Goal: Transaction & Acquisition: Purchase product/service

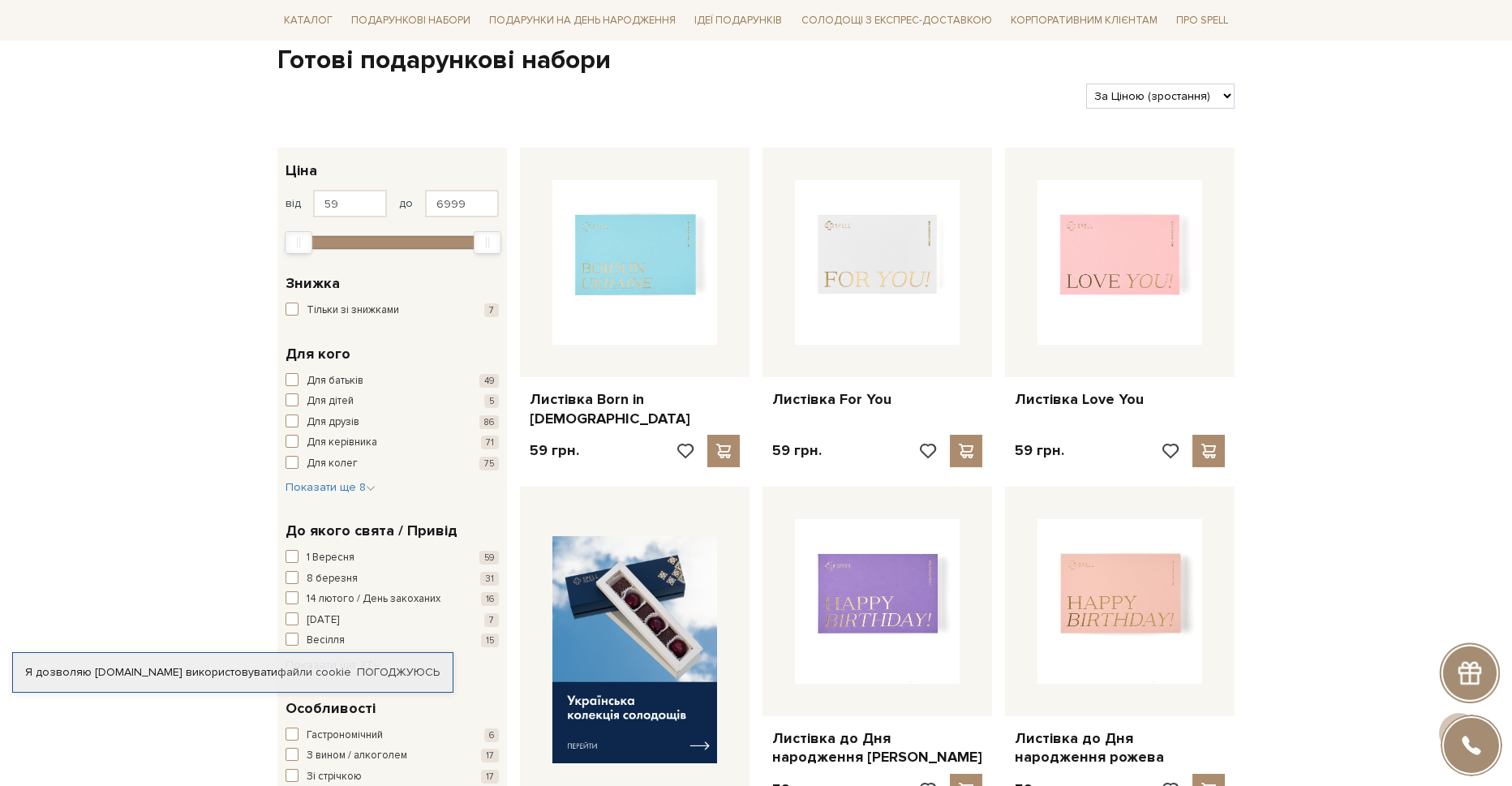
scroll to position [162, 0]
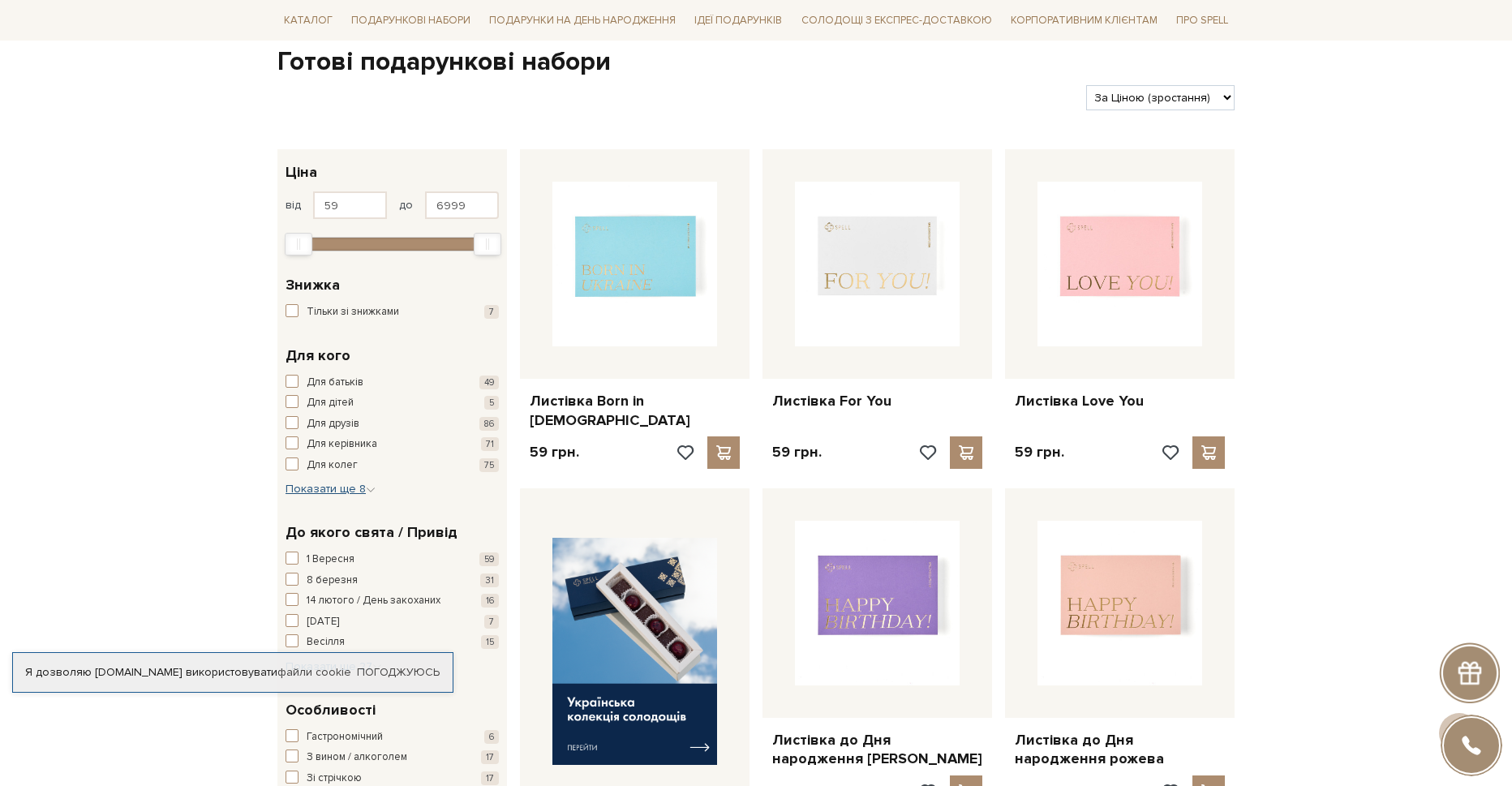
click at [371, 491] on icon "button" at bounding box center [371, 490] width 10 height 10
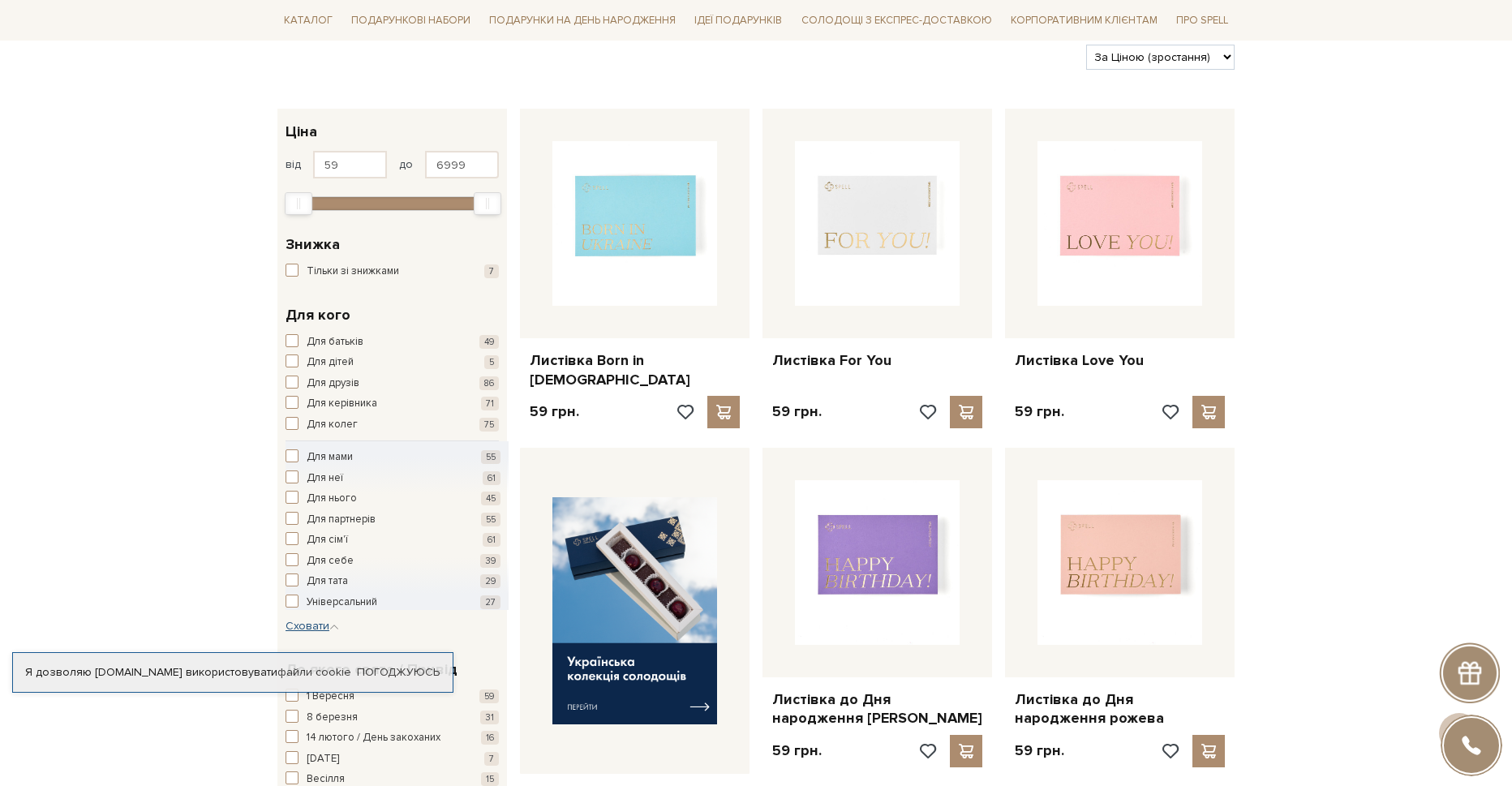
scroll to position [243, 0]
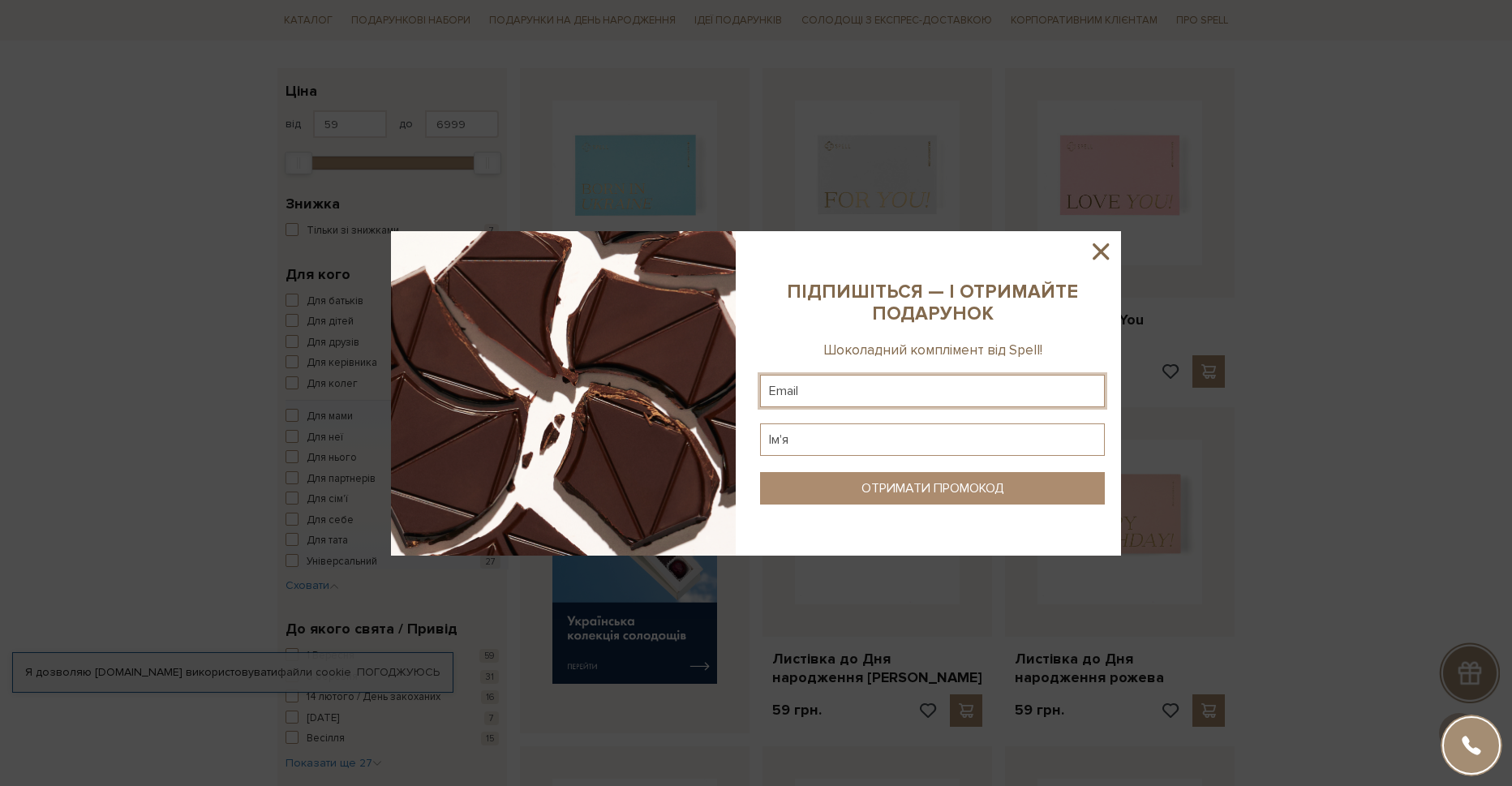
click at [920, 388] on input "text" at bounding box center [933, 391] width 345 height 33
type input "dimash100500@gmail.com"
click at [928, 430] on input "text" at bounding box center [933, 440] width 345 height 33
type input "Дмитро"
click at [923, 486] on div "ОТРИМАТИ ПРОМОКОД" at bounding box center [933, 488] width 143 height 15
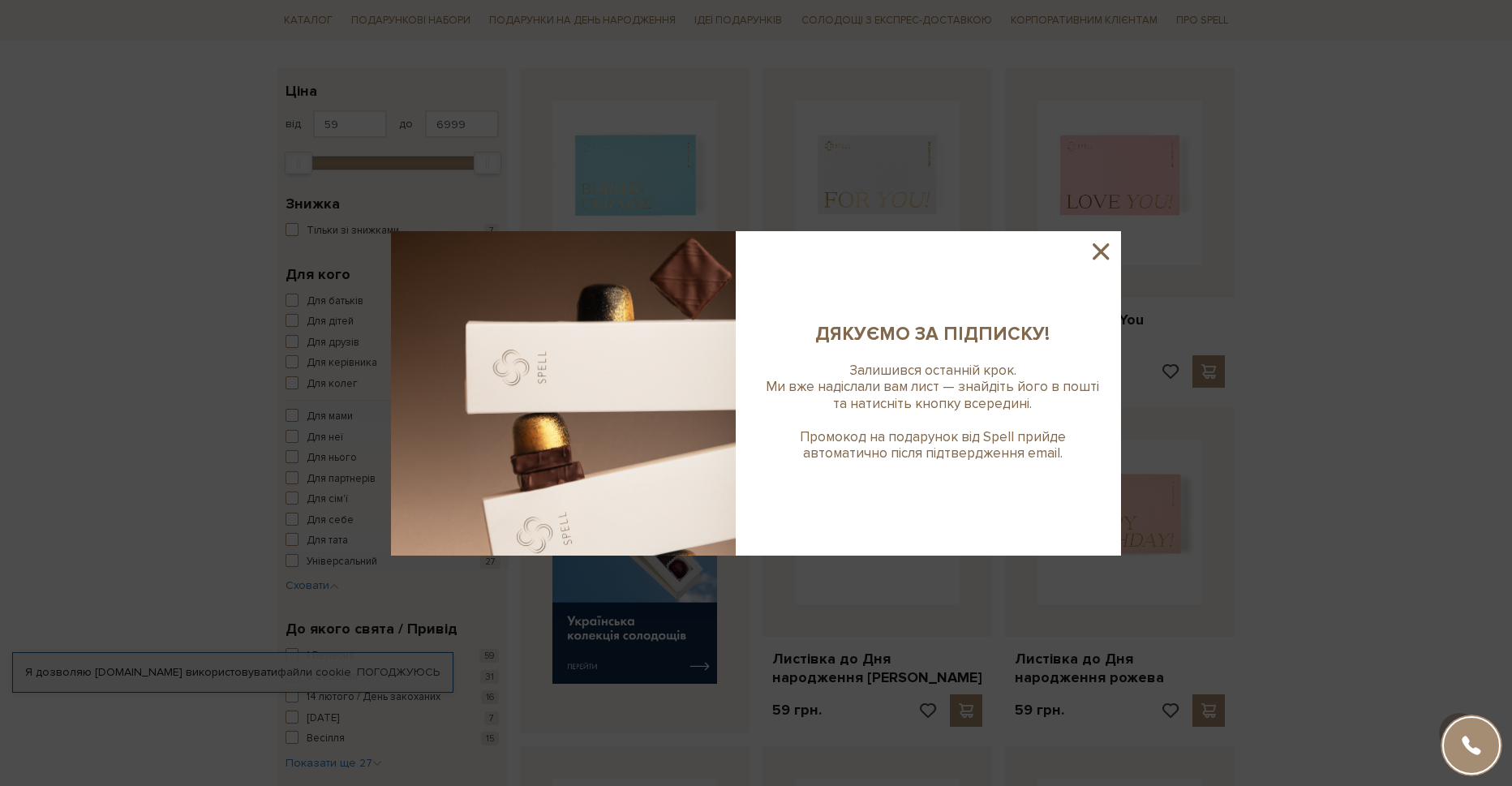
click at [1111, 251] on icon at bounding box center [1101, 251] width 28 height 28
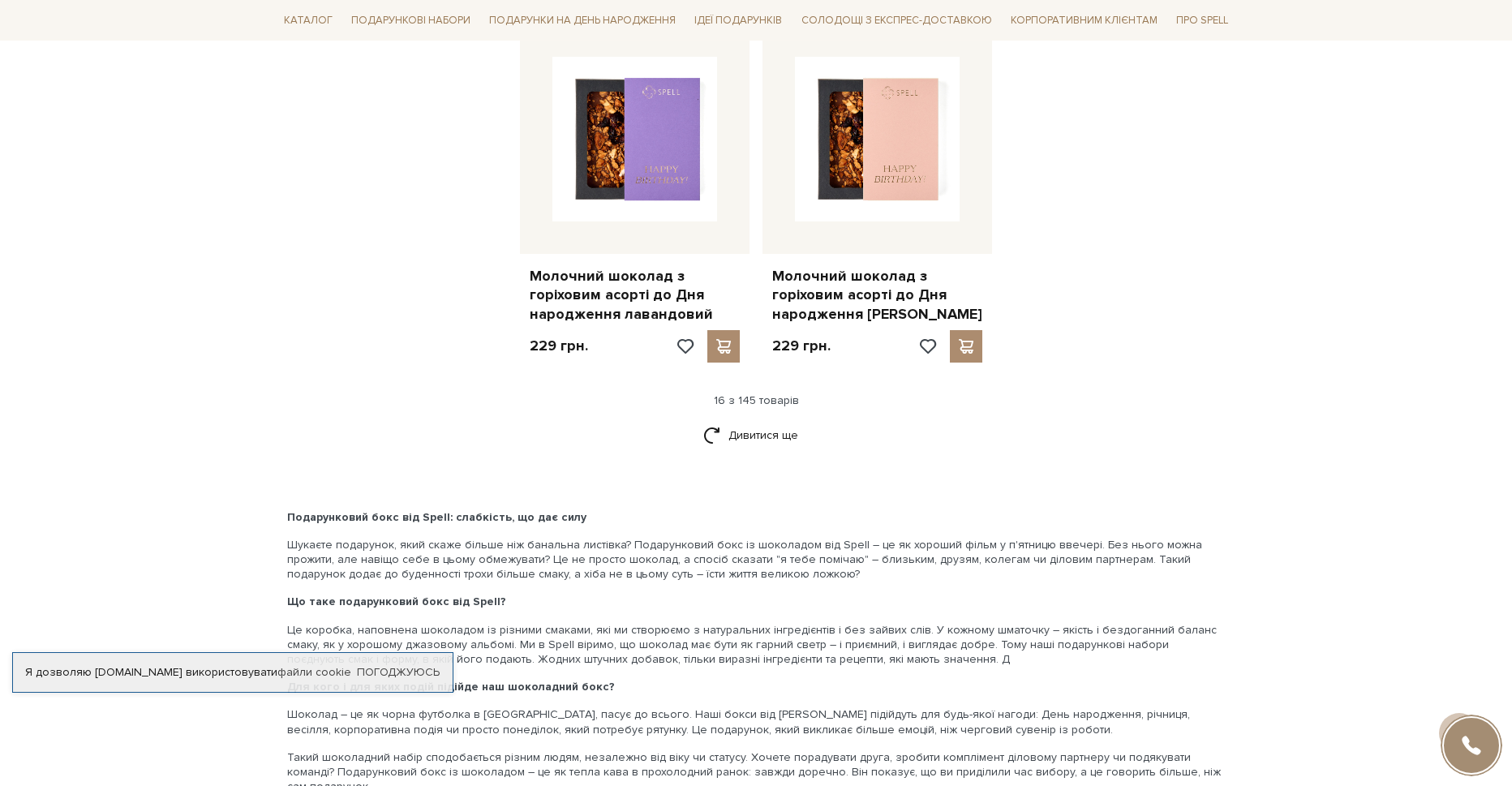
scroll to position [2027, 0]
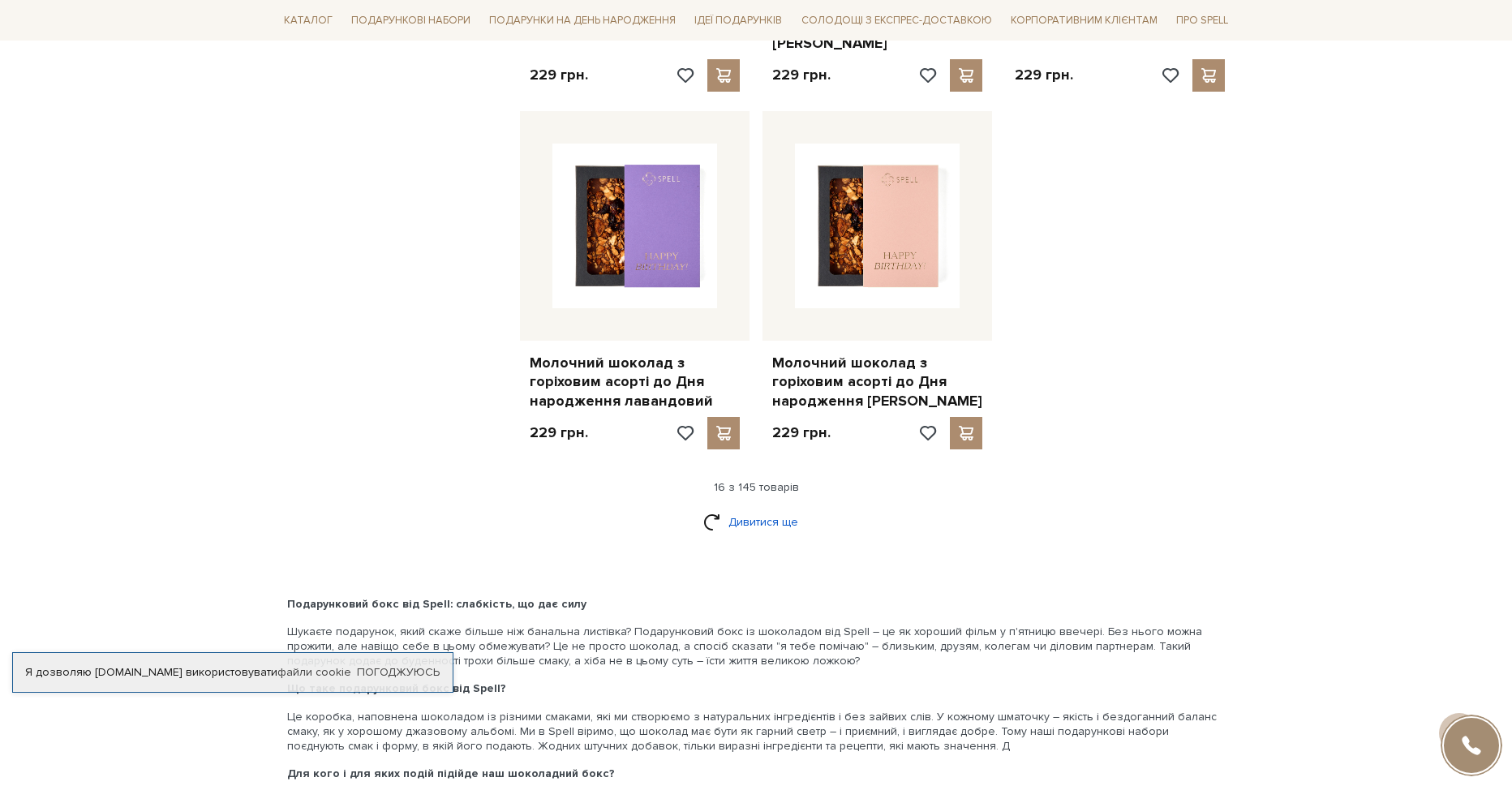
click at [722, 508] on link "Дивитися ще" at bounding box center [755, 522] width 105 height 29
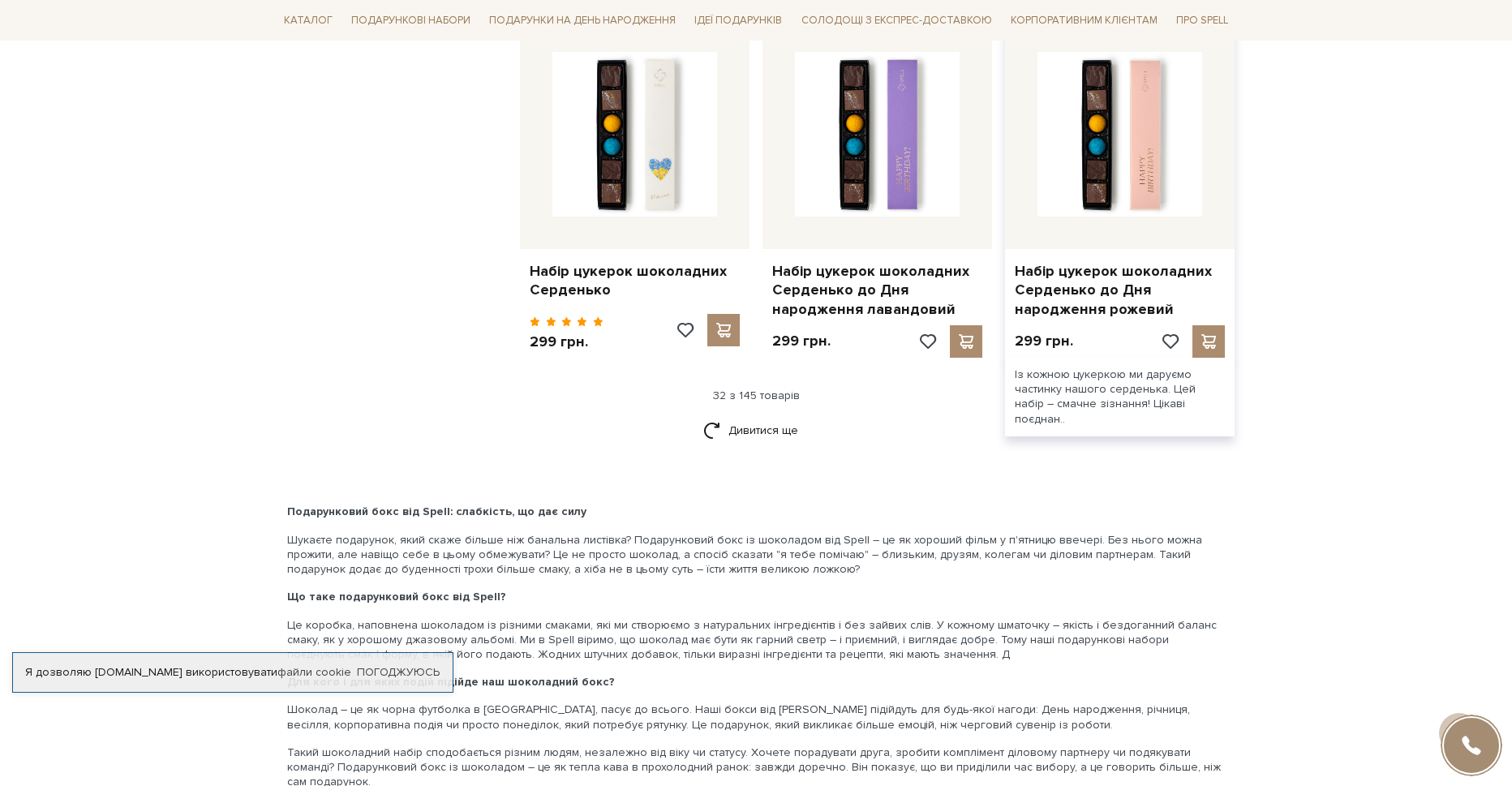
scroll to position [3730, 0]
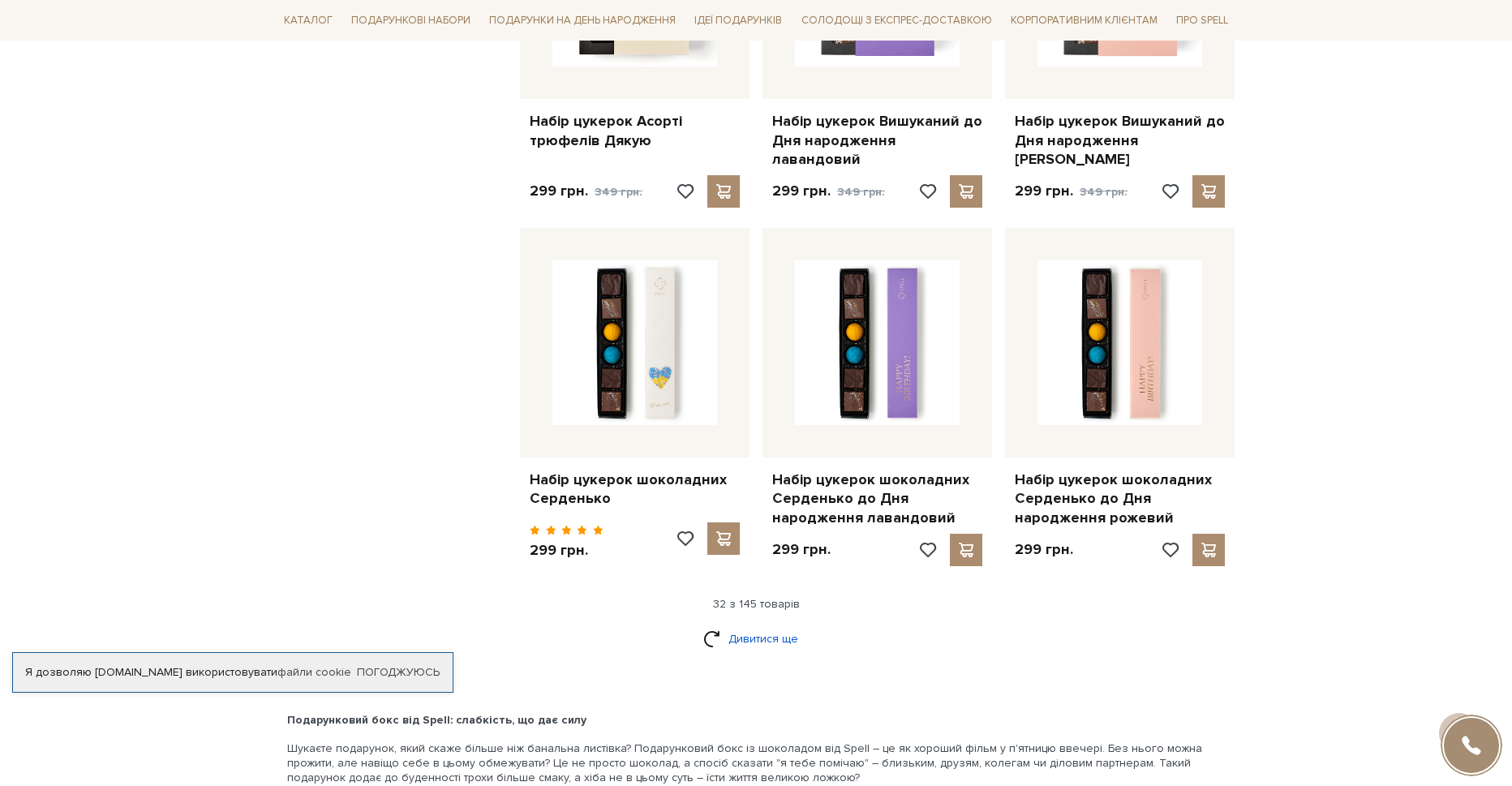
click at [722, 625] on link "Дивитися ще" at bounding box center [755, 639] width 105 height 29
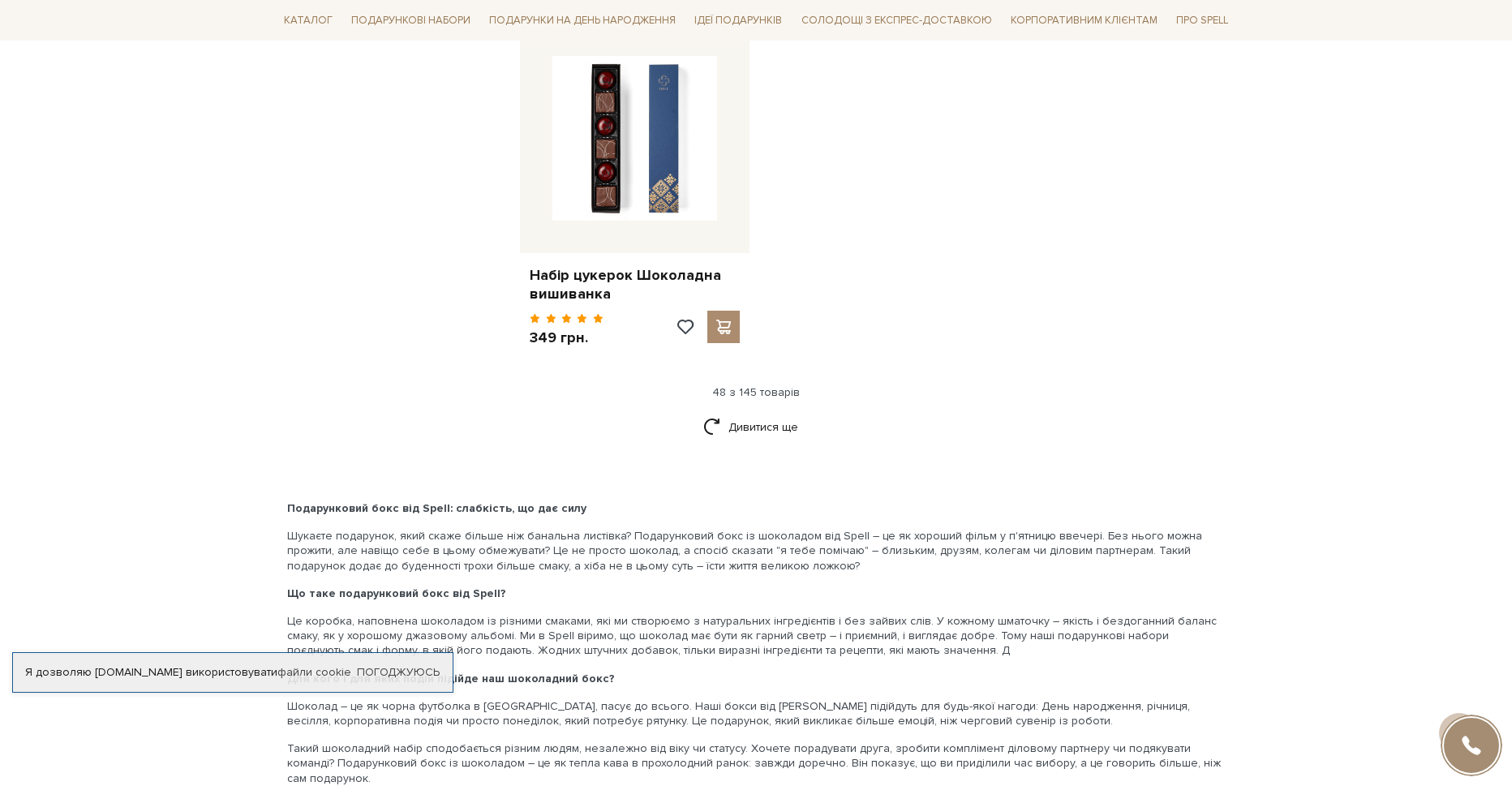
scroll to position [6081, 0]
click at [744, 412] on link "Дивитися ще" at bounding box center [755, 426] width 105 height 29
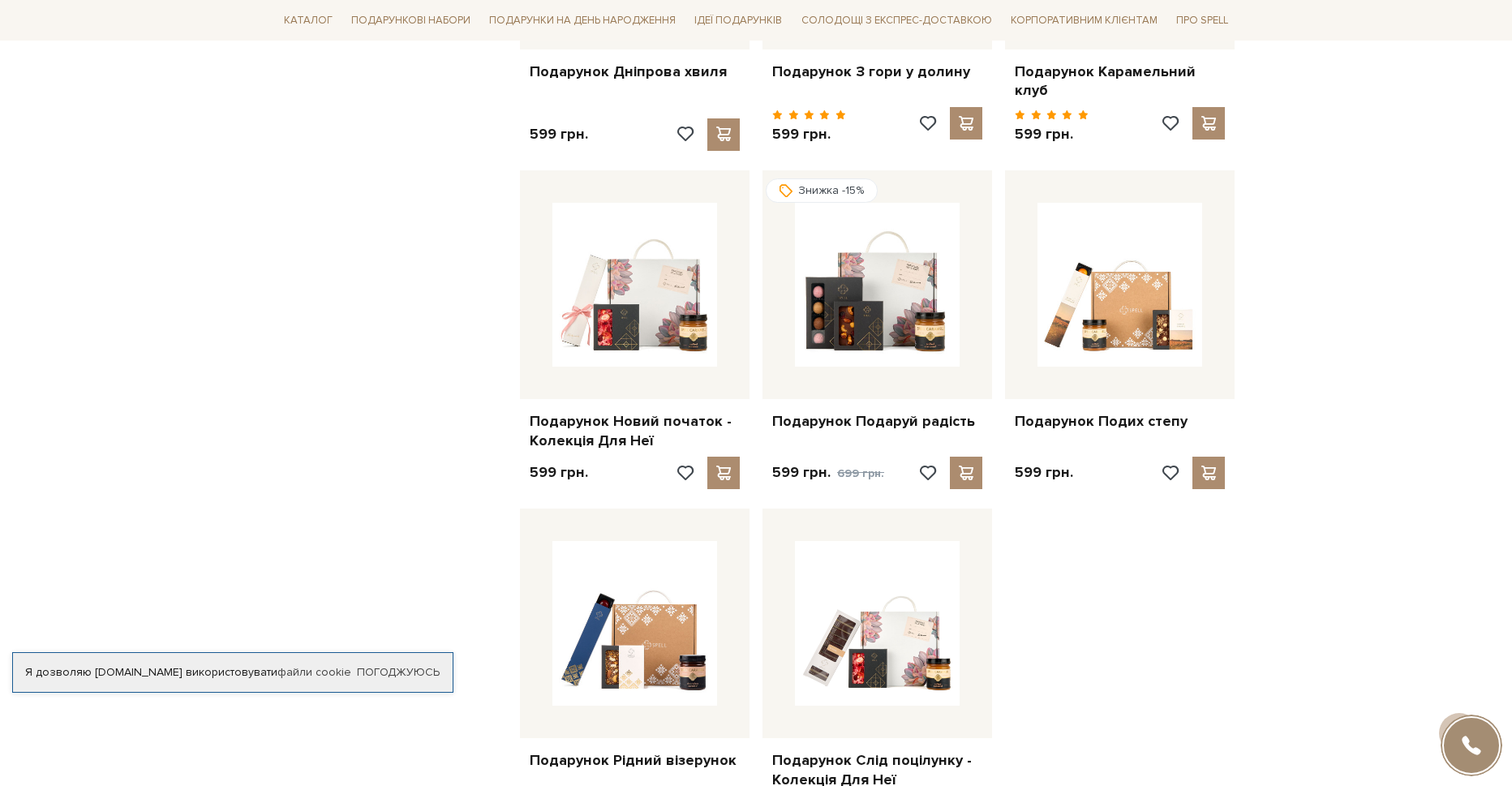
scroll to position [7460, 0]
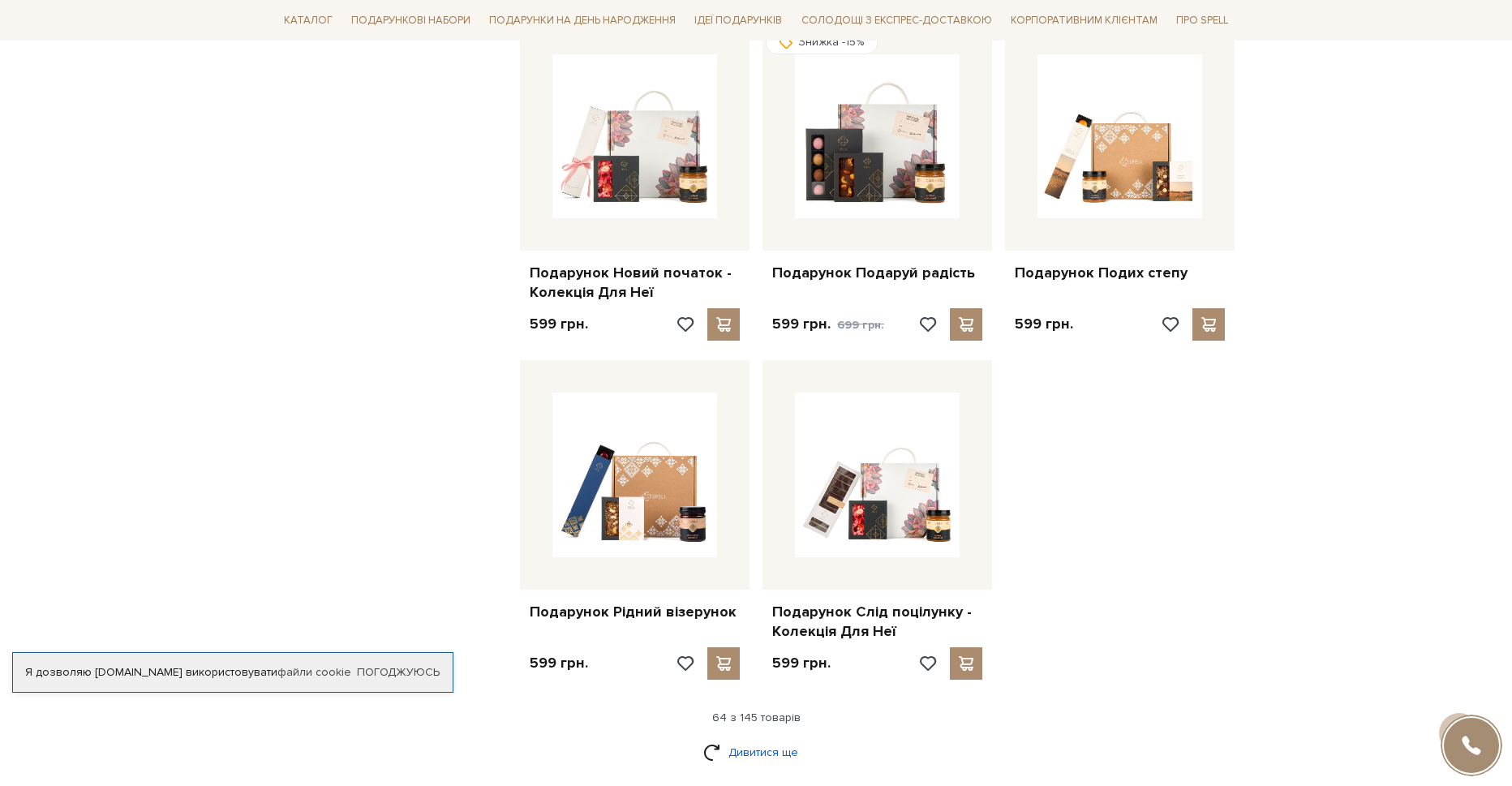
click at [748, 738] on link "Дивитися ще" at bounding box center [755, 752] width 105 height 29
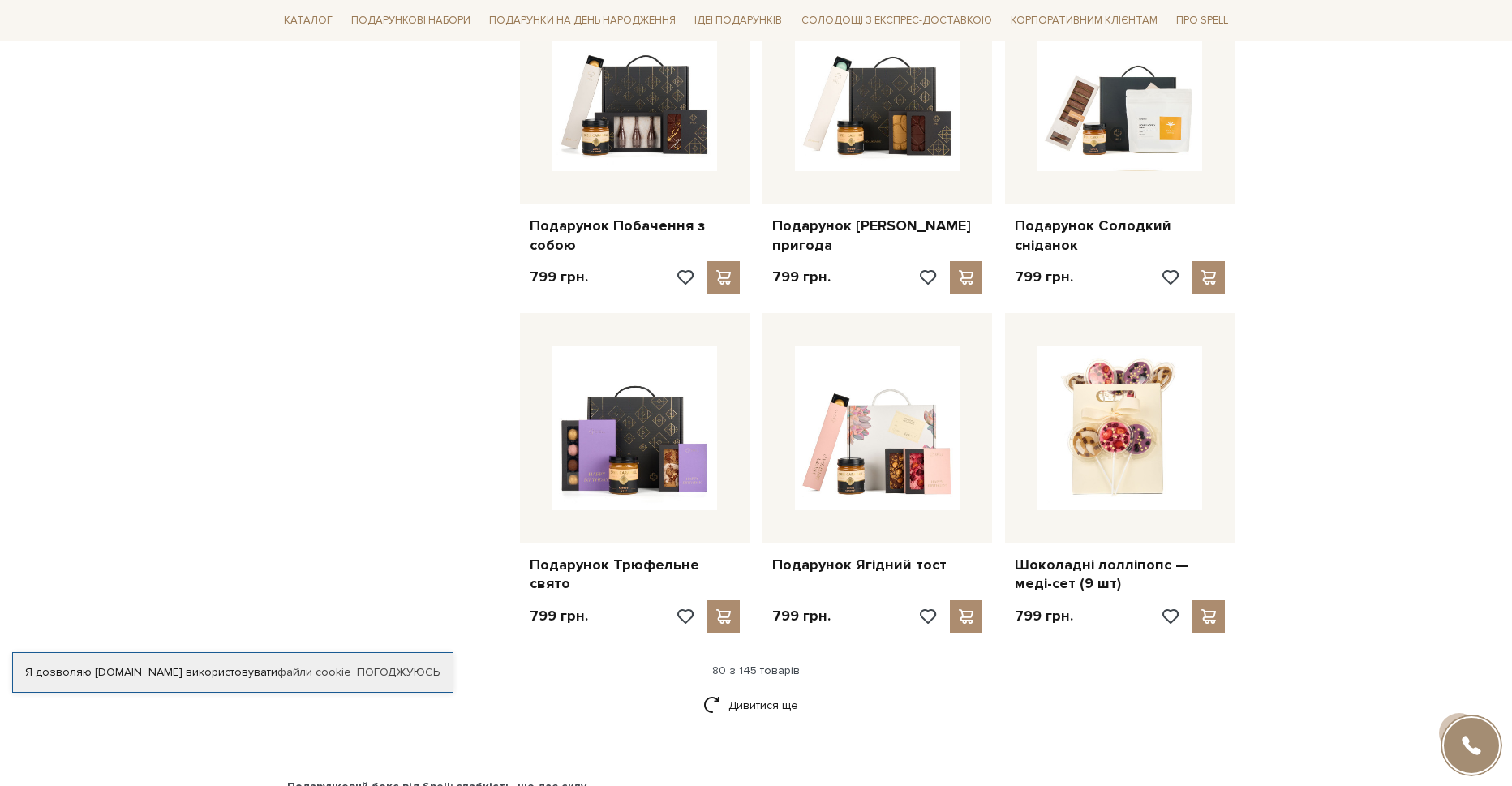
scroll to position [9244, 0]
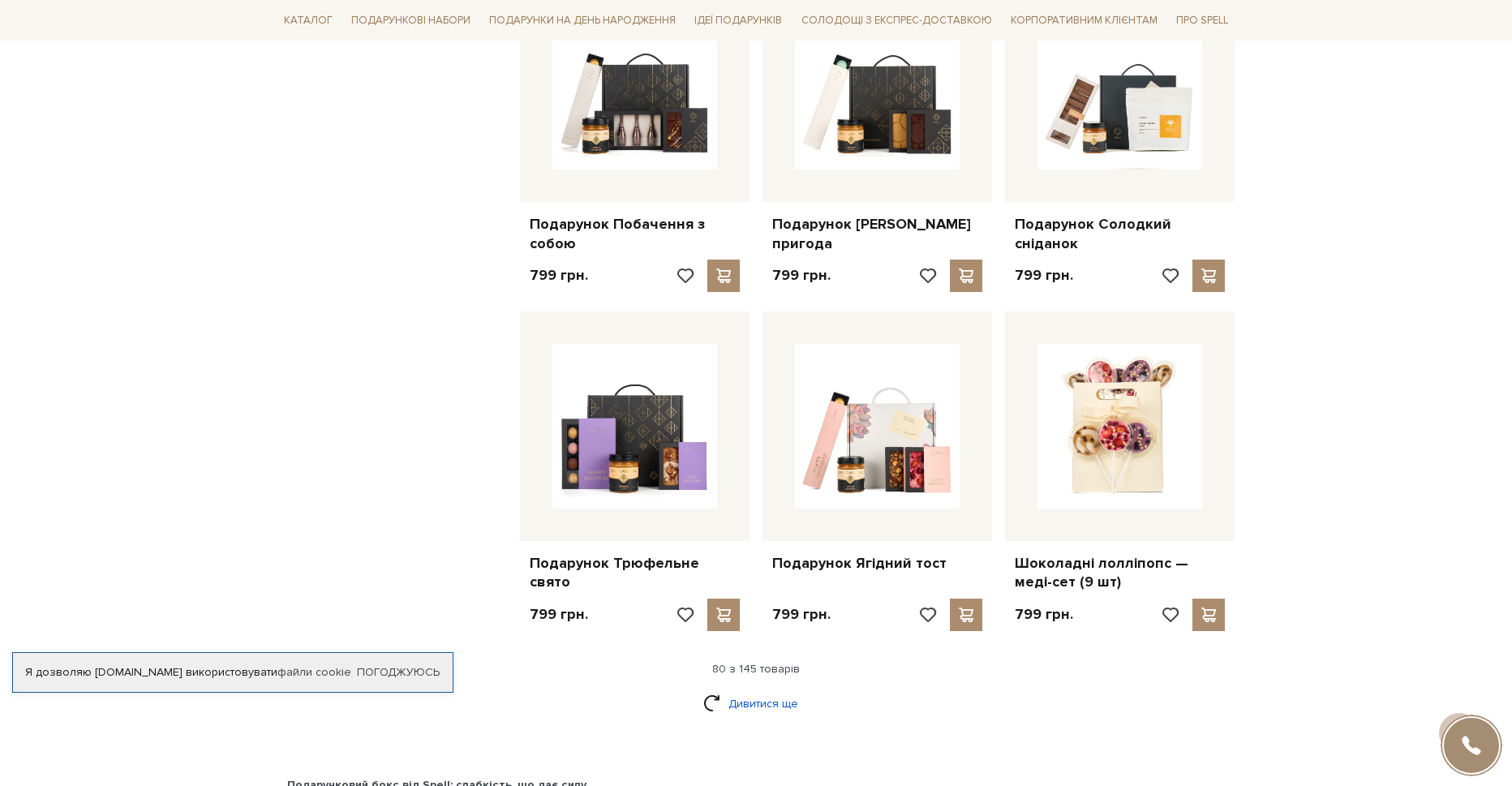
click at [762, 689] on link "Дивитися ще" at bounding box center [755, 704] width 105 height 29
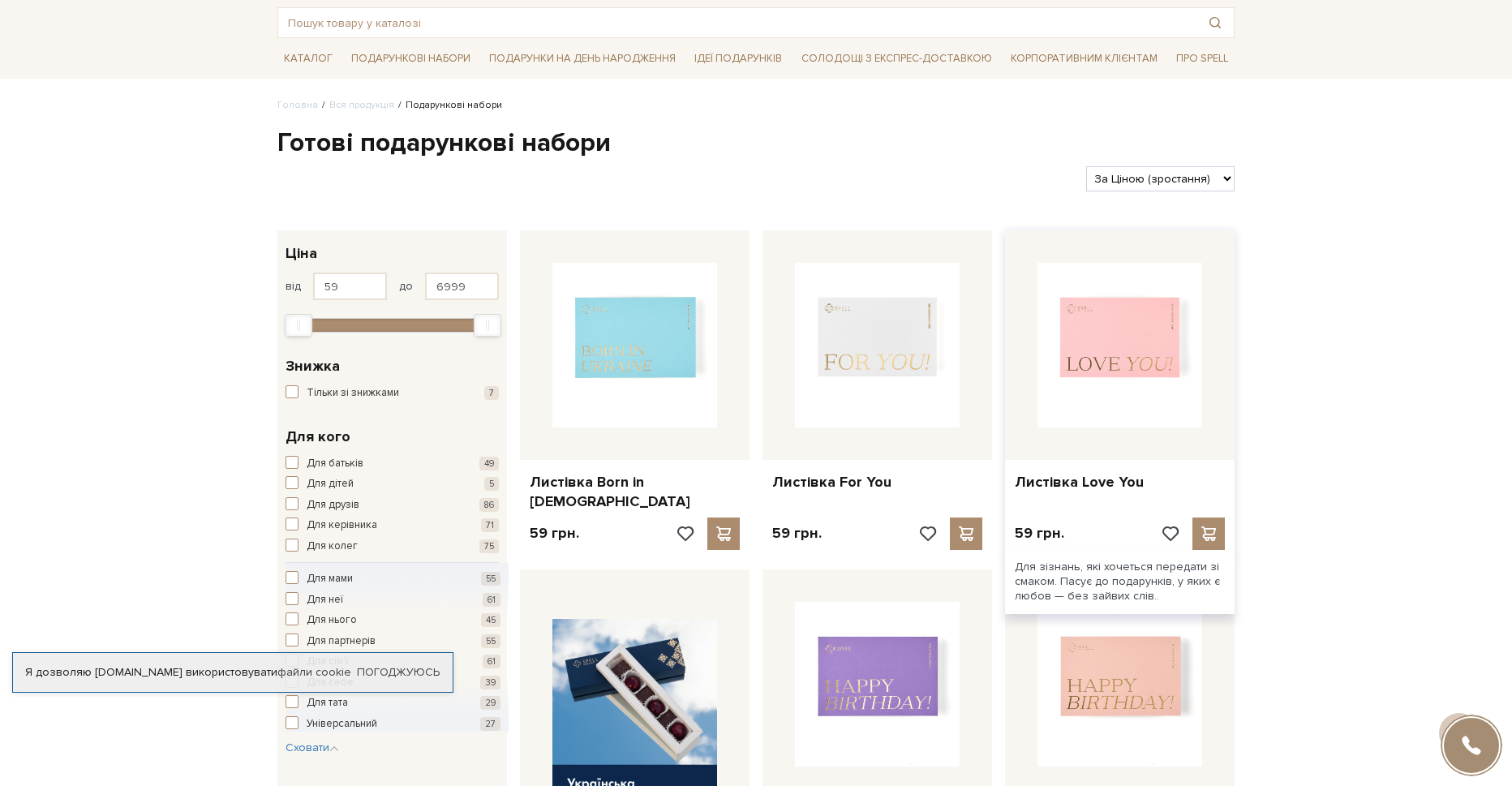
scroll to position [0, 0]
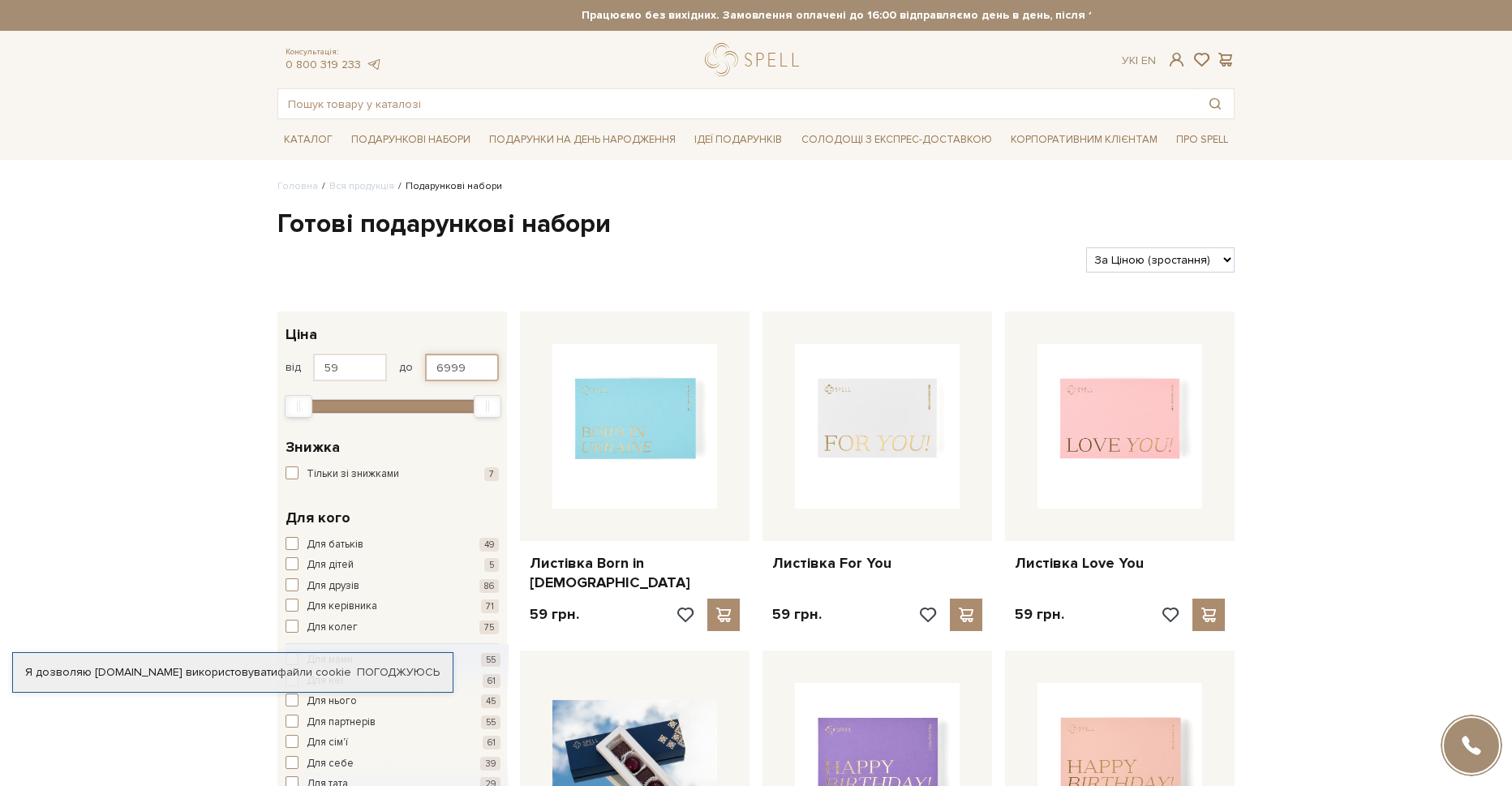
drag, startPoint x: 466, startPoint y: 365, endPoint x: 413, endPoint y: 367, distance: 53.0
click at [413, 367] on div "від 59 до 6999" at bounding box center [393, 367] width 214 height 28
type input "500"
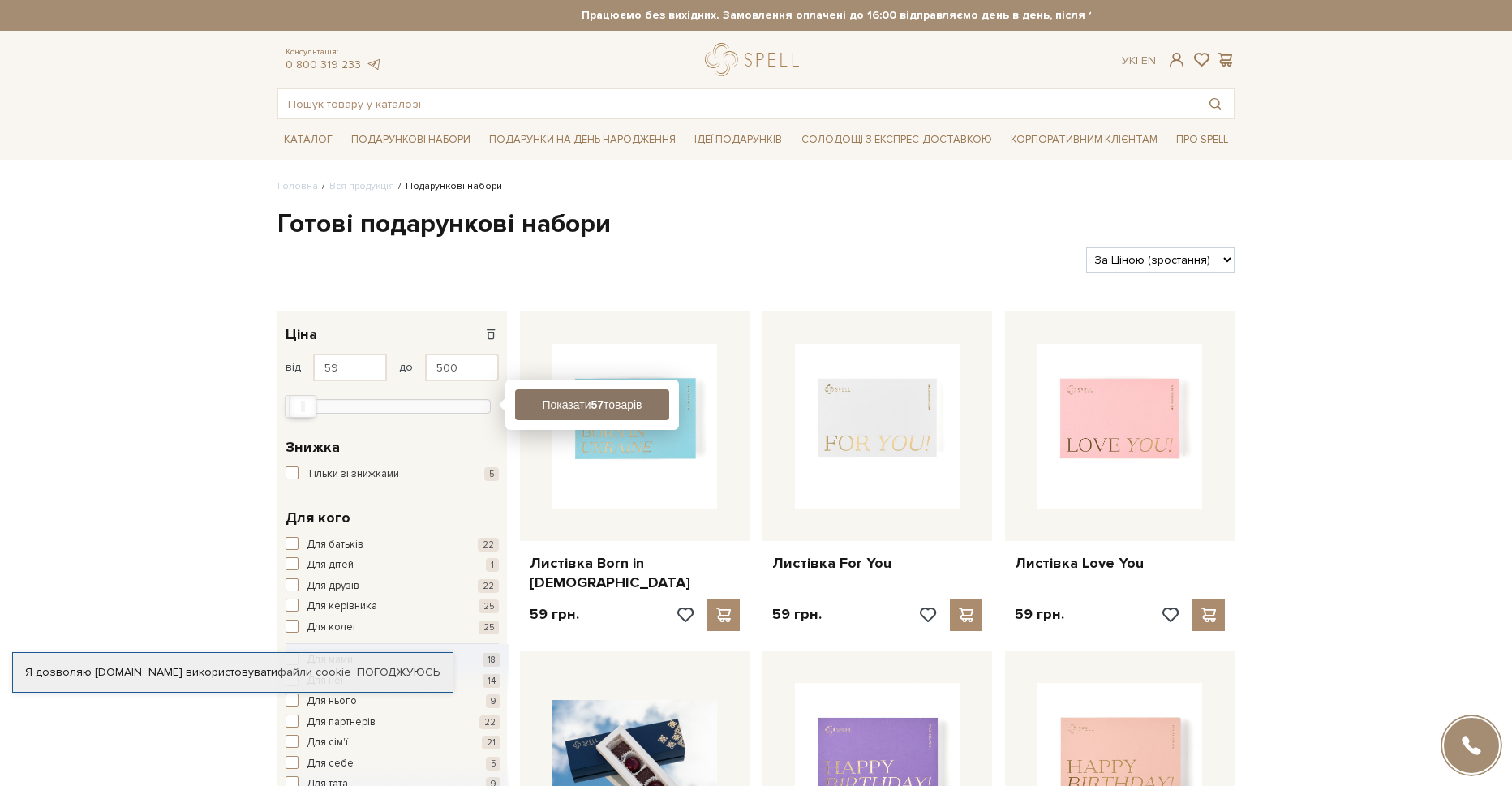
click at [561, 404] on button "Показати 57 товарів" at bounding box center [592, 404] width 154 height 31
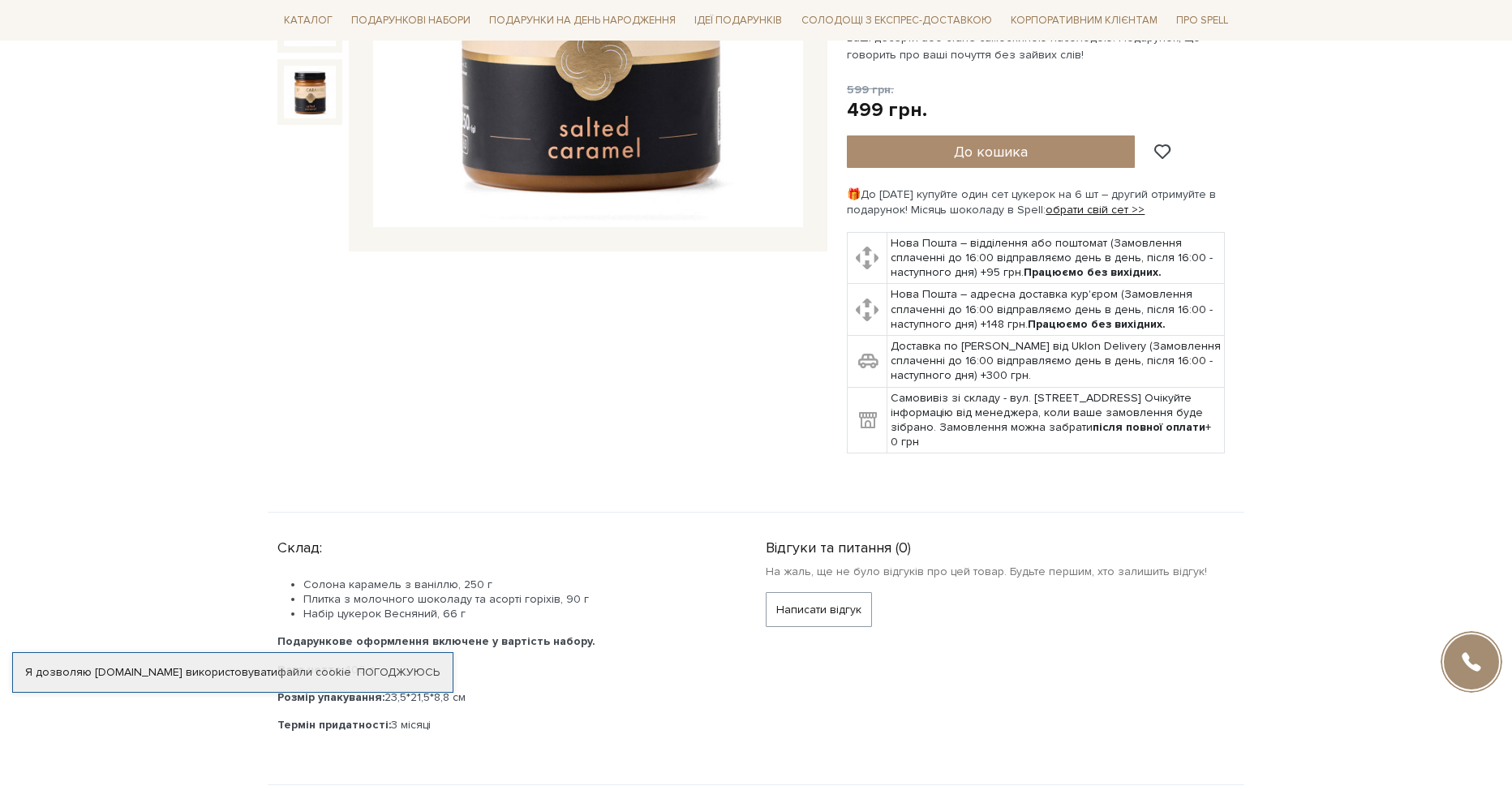
scroll to position [487, 0]
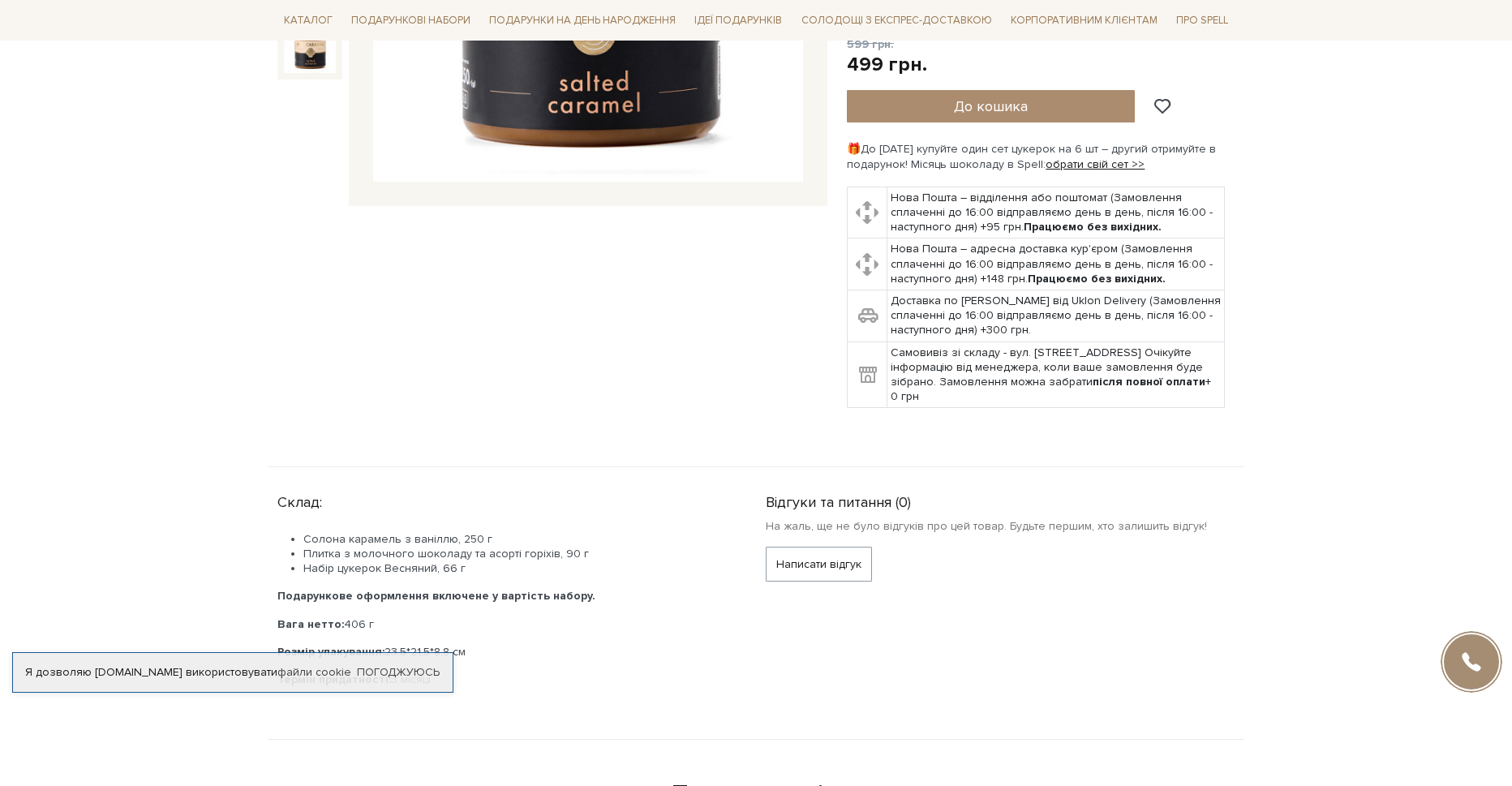
click at [204, 324] on body "Подарункові набори SALE Корпоративним клієнтам Доставка і оплата Консультація: …" at bounding box center [756, 533] width 1512 height 2040
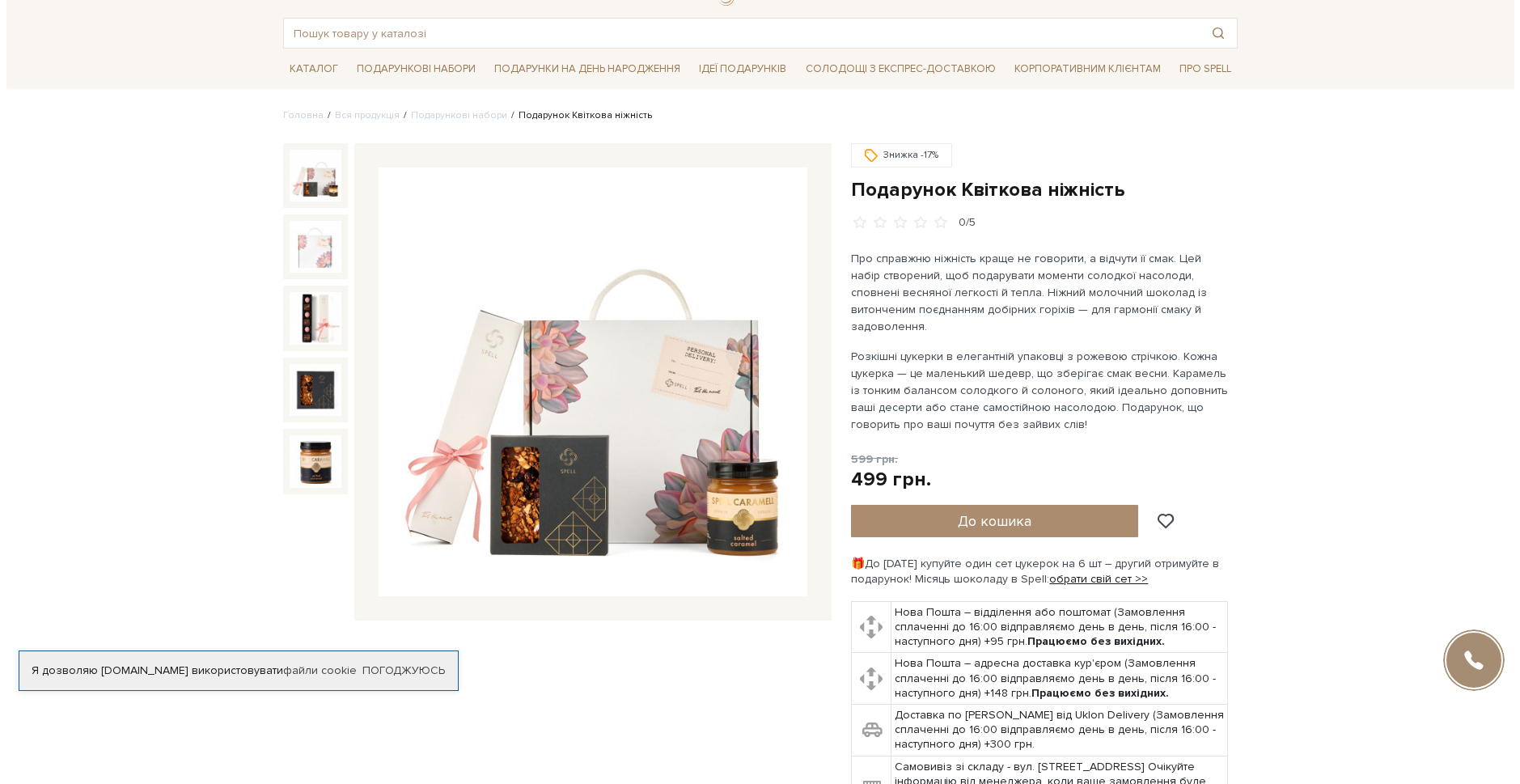
scroll to position [0, 0]
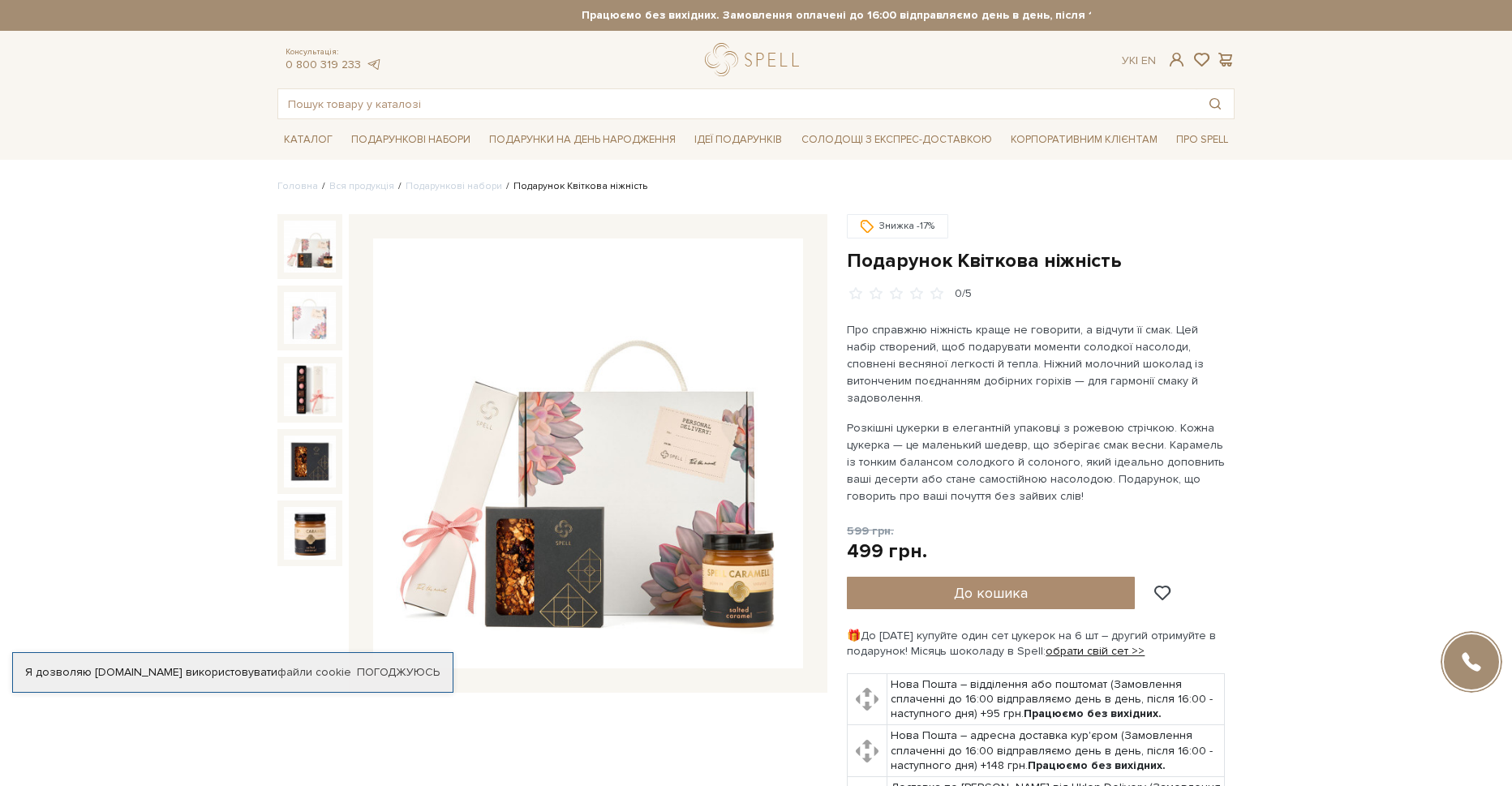
click at [666, 484] on img at bounding box center [588, 453] width 430 height 430
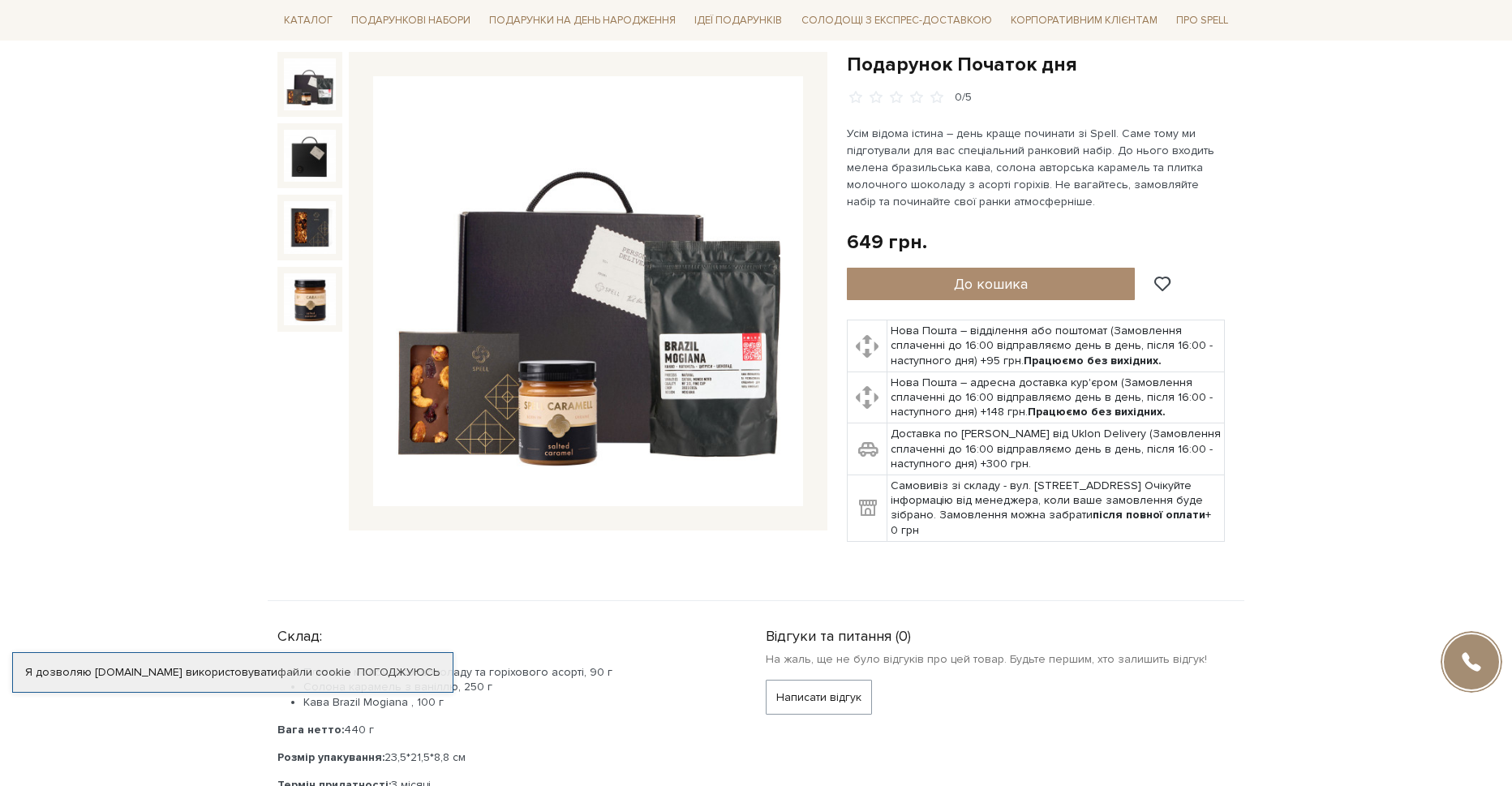
scroll to position [81, 0]
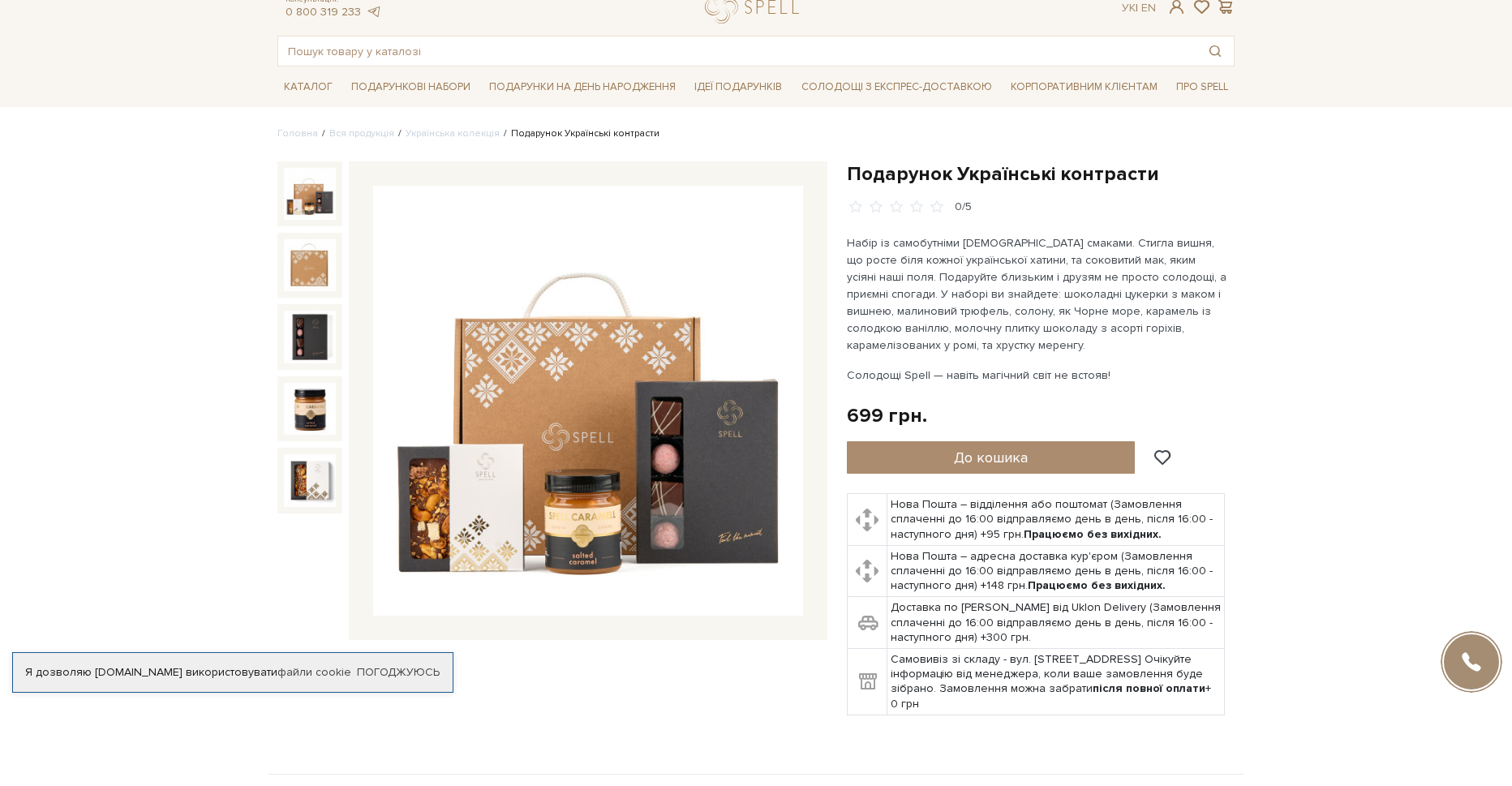
scroll to position [81, 0]
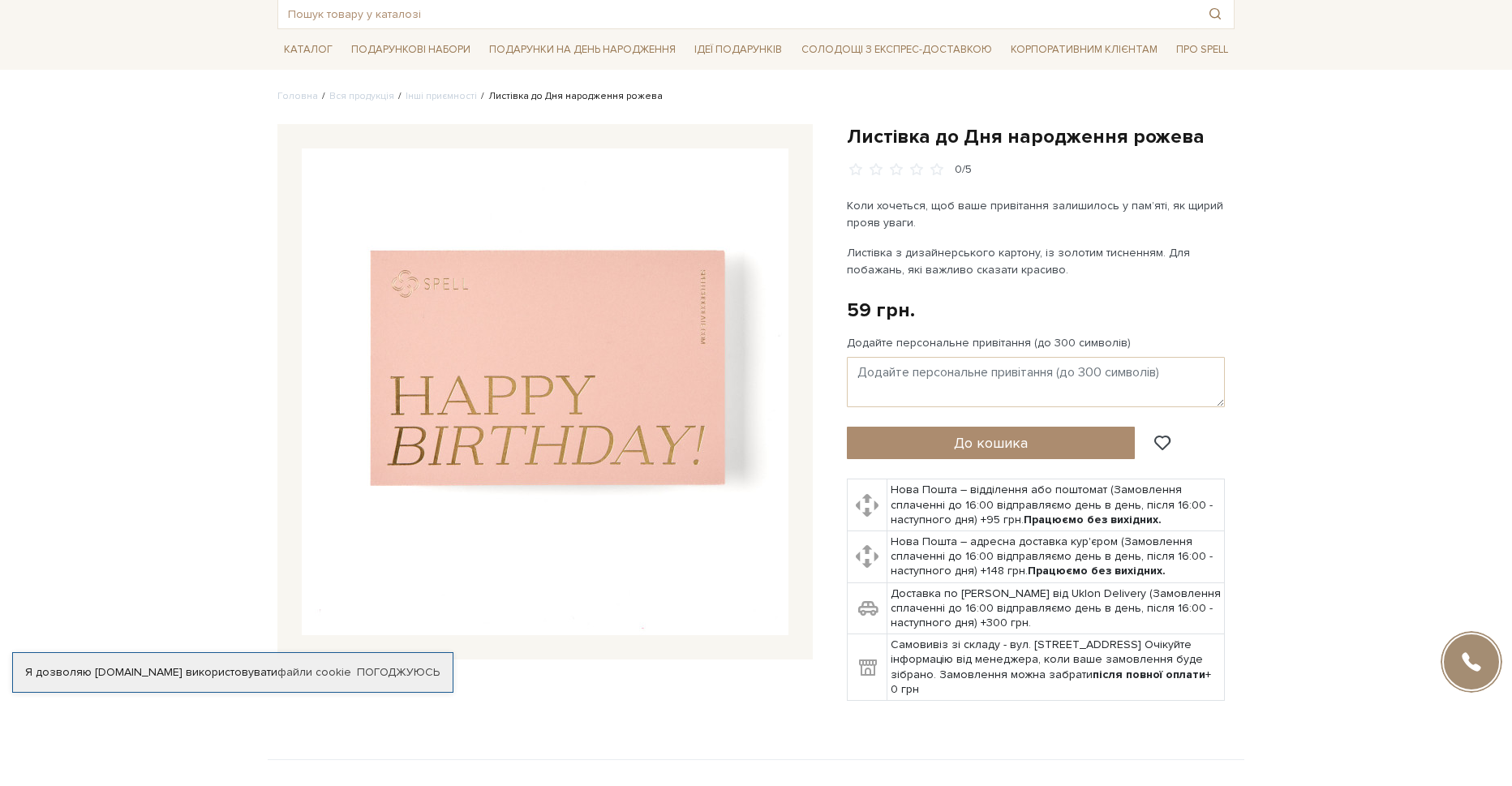
scroll to position [81, 0]
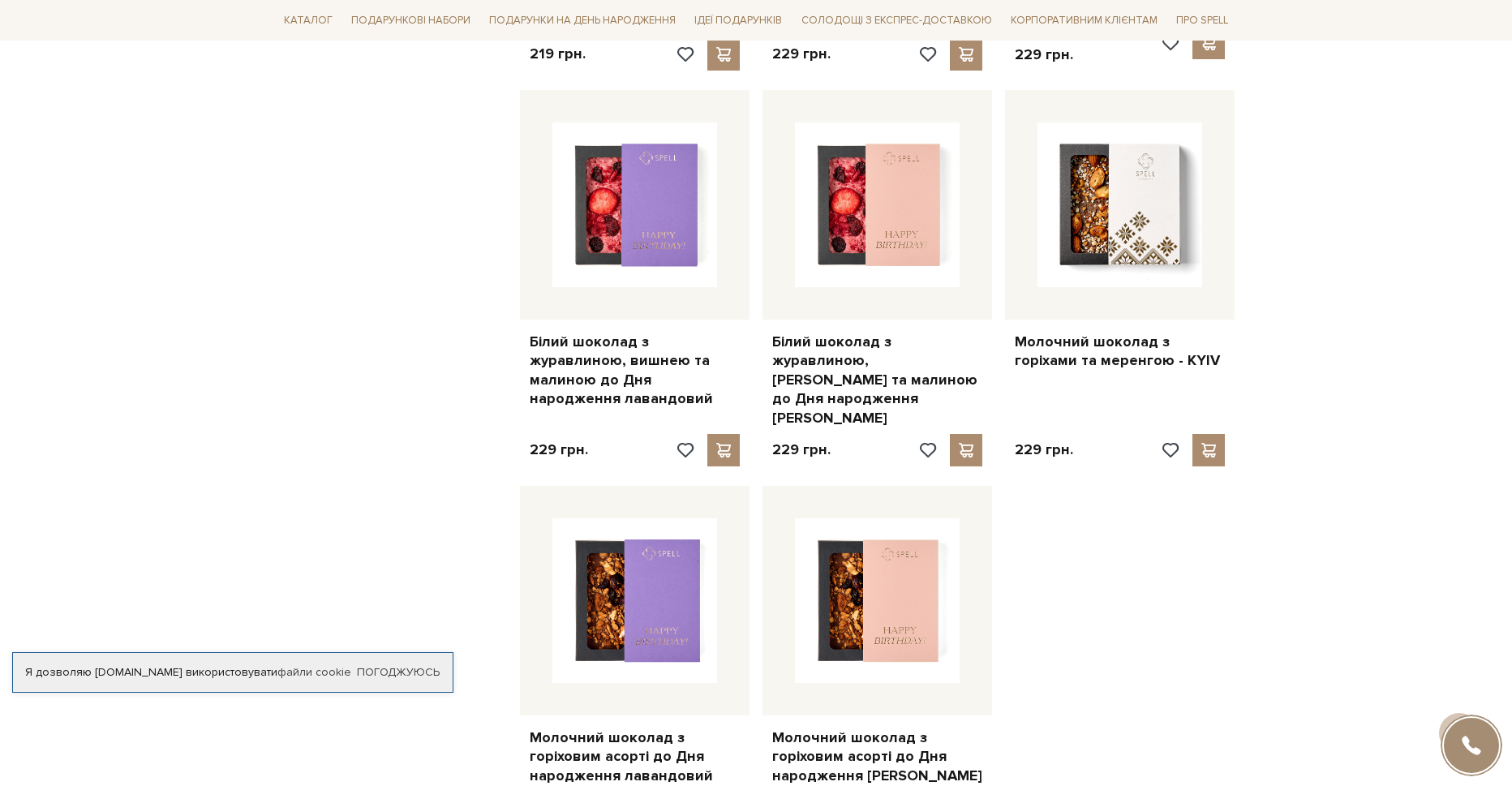
scroll to position [1865, 0]
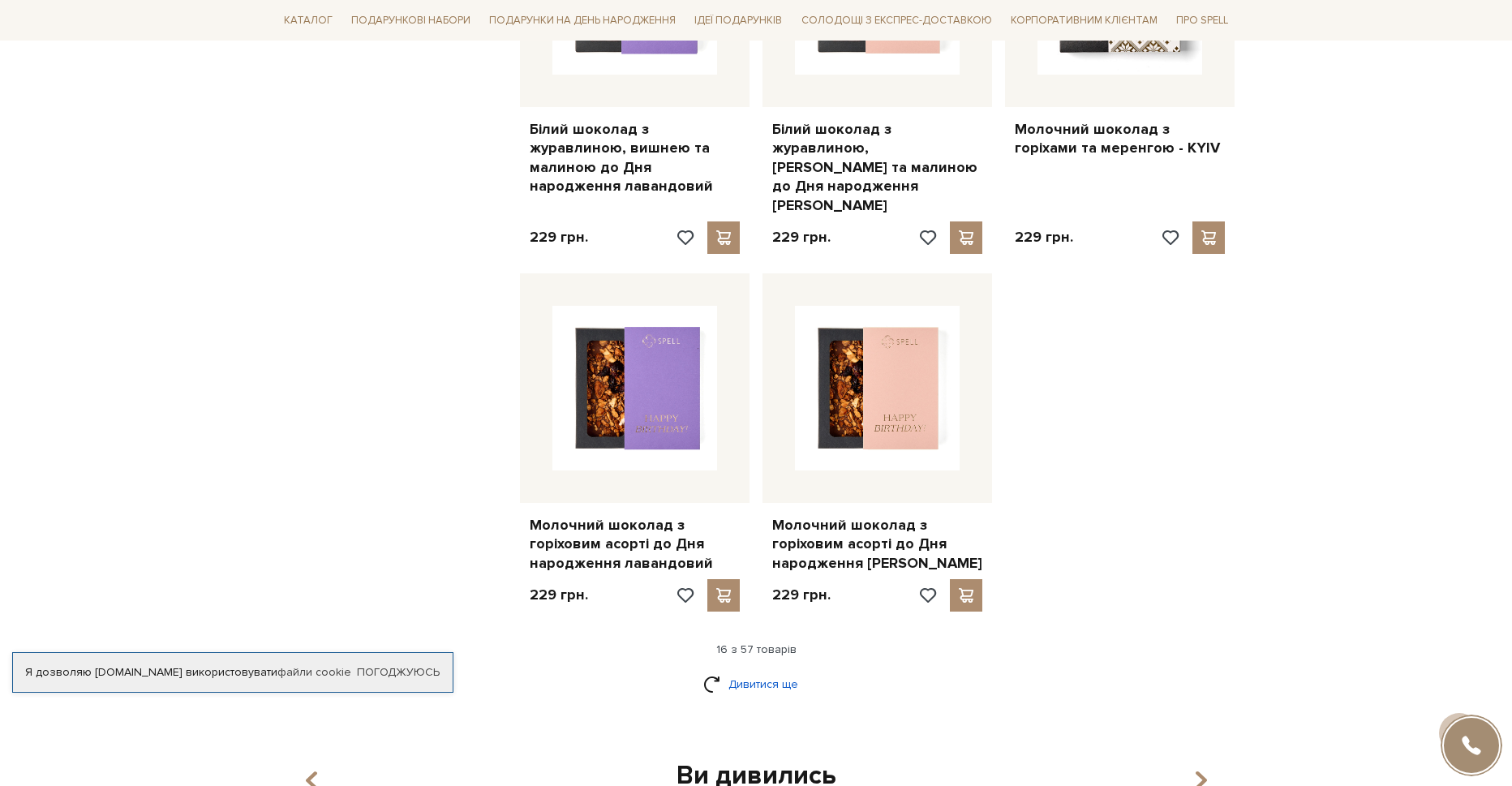
click at [735, 670] on link "Дивитися ще" at bounding box center [755, 684] width 105 height 29
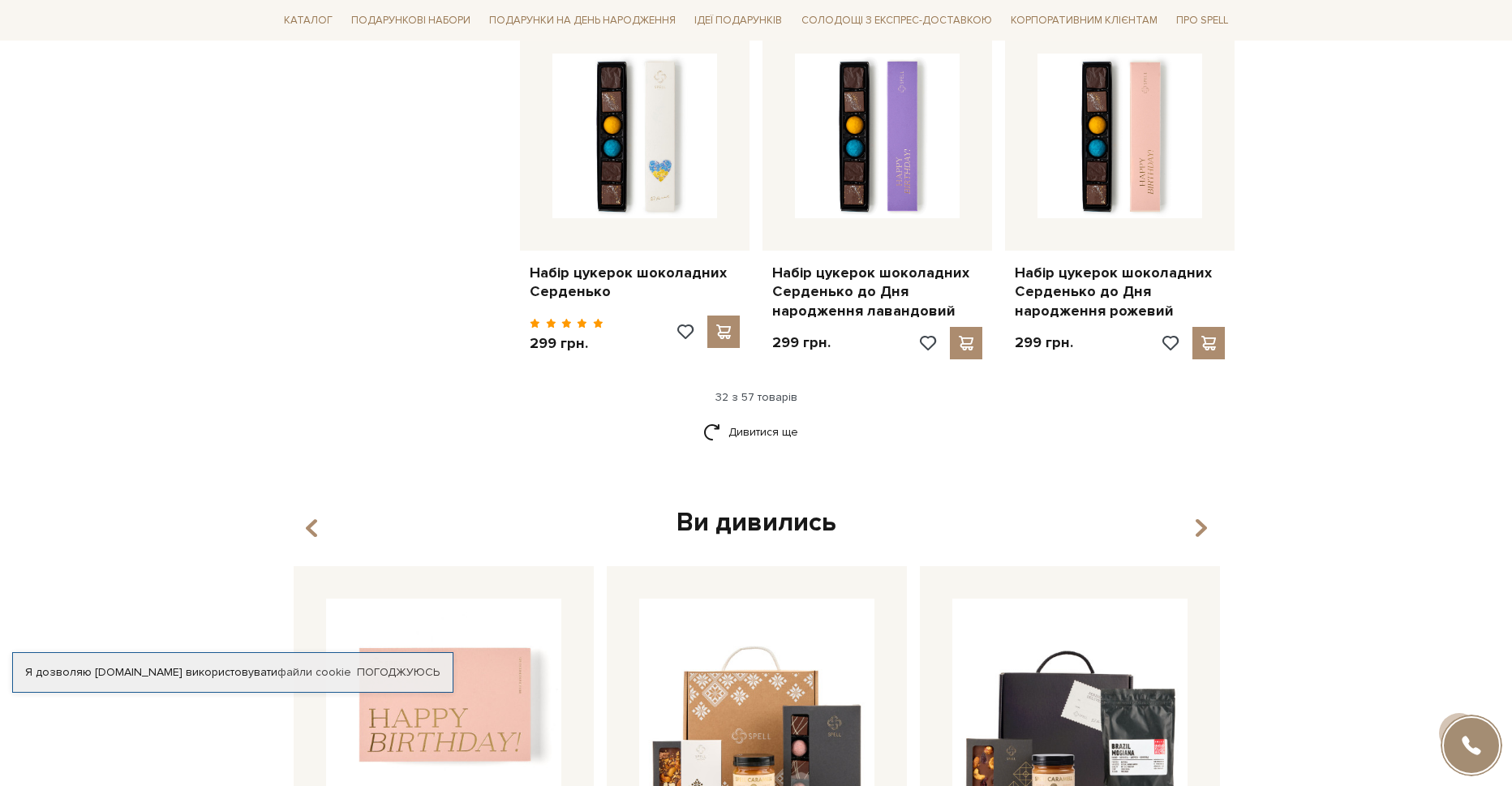
scroll to position [3811, 0]
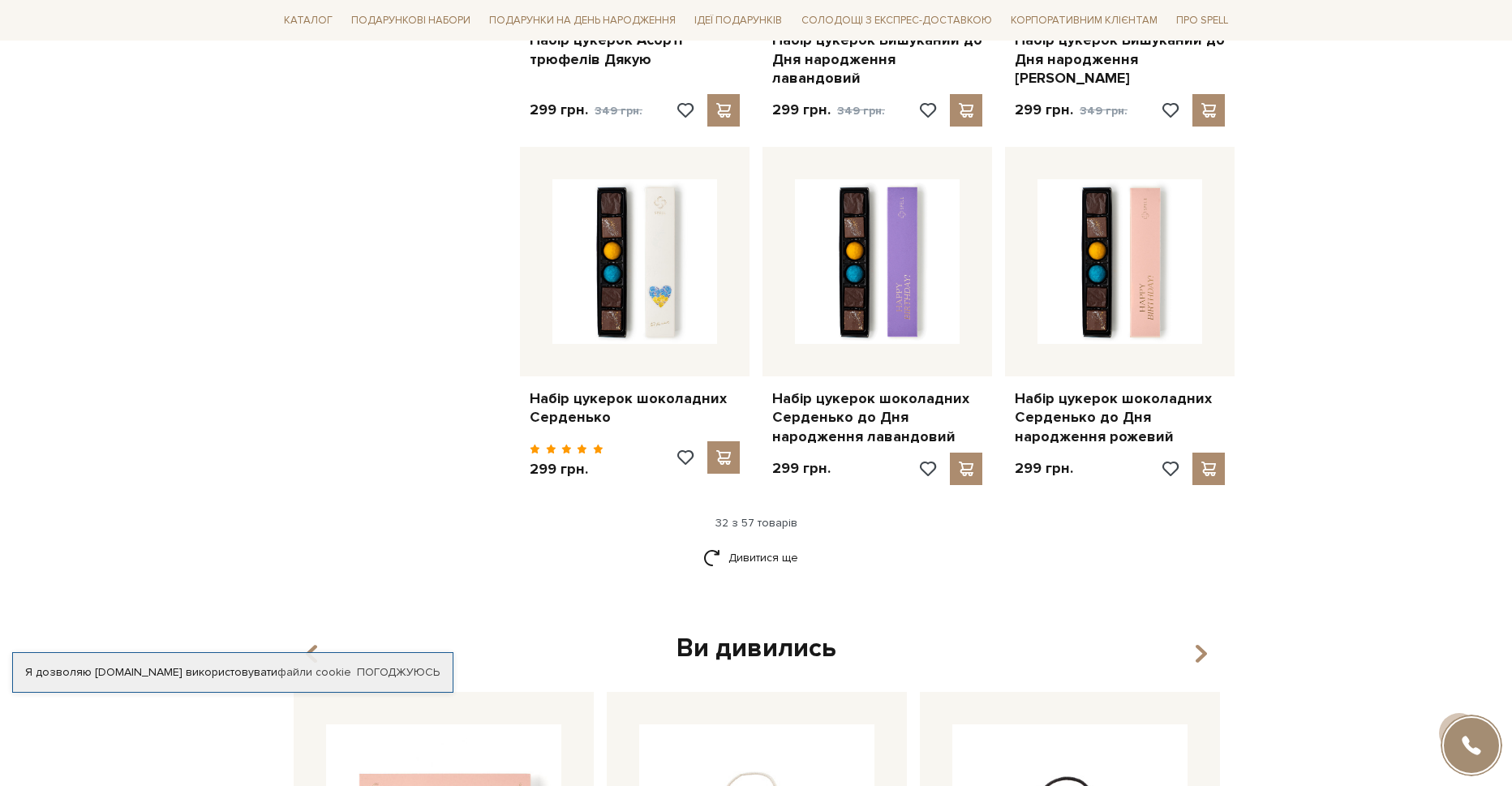
click at [722, 543] on link "Дивитися ще" at bounding box center [755, 557] width 105 height 29
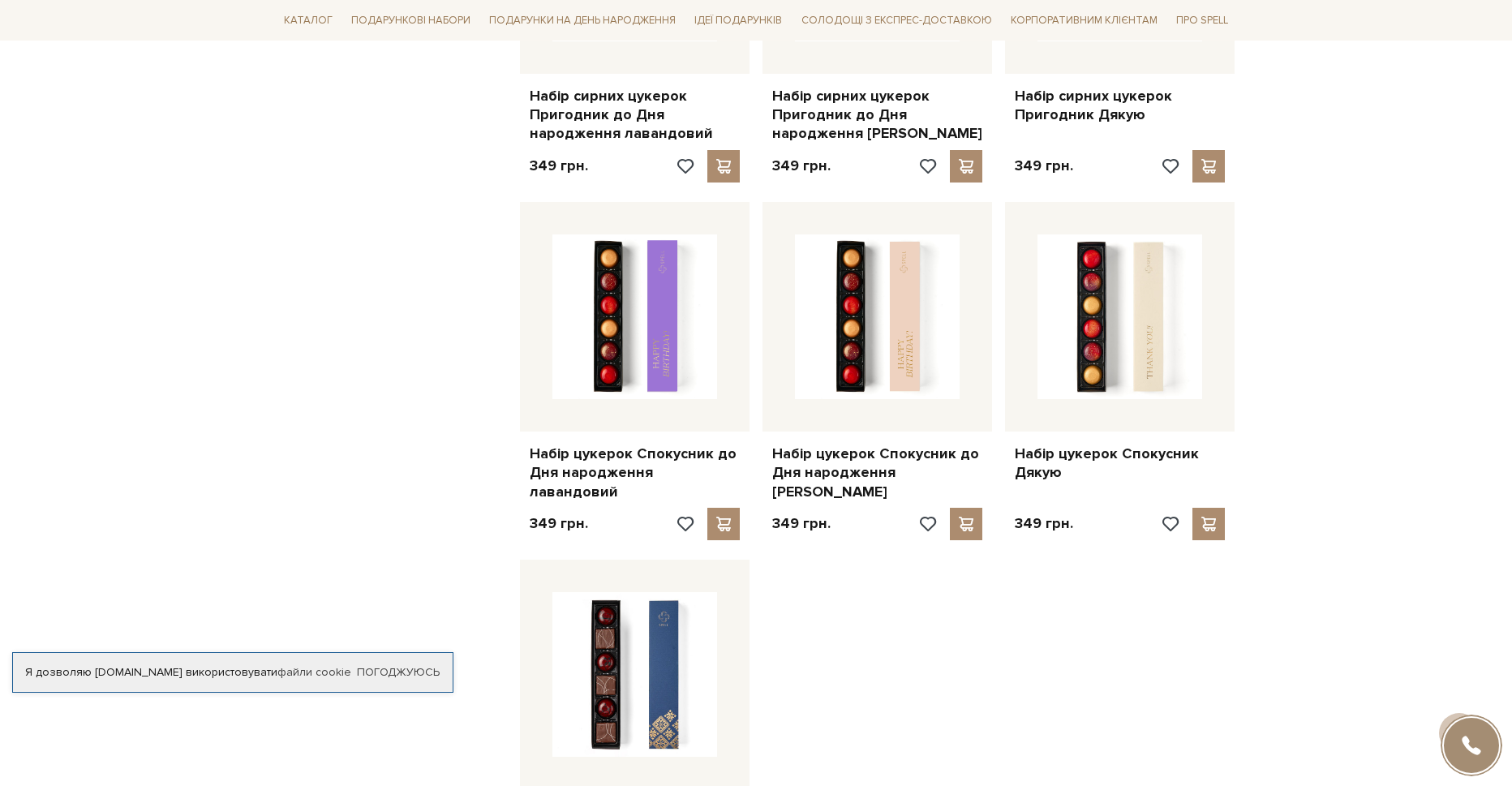
scroll to position [5758, 0]
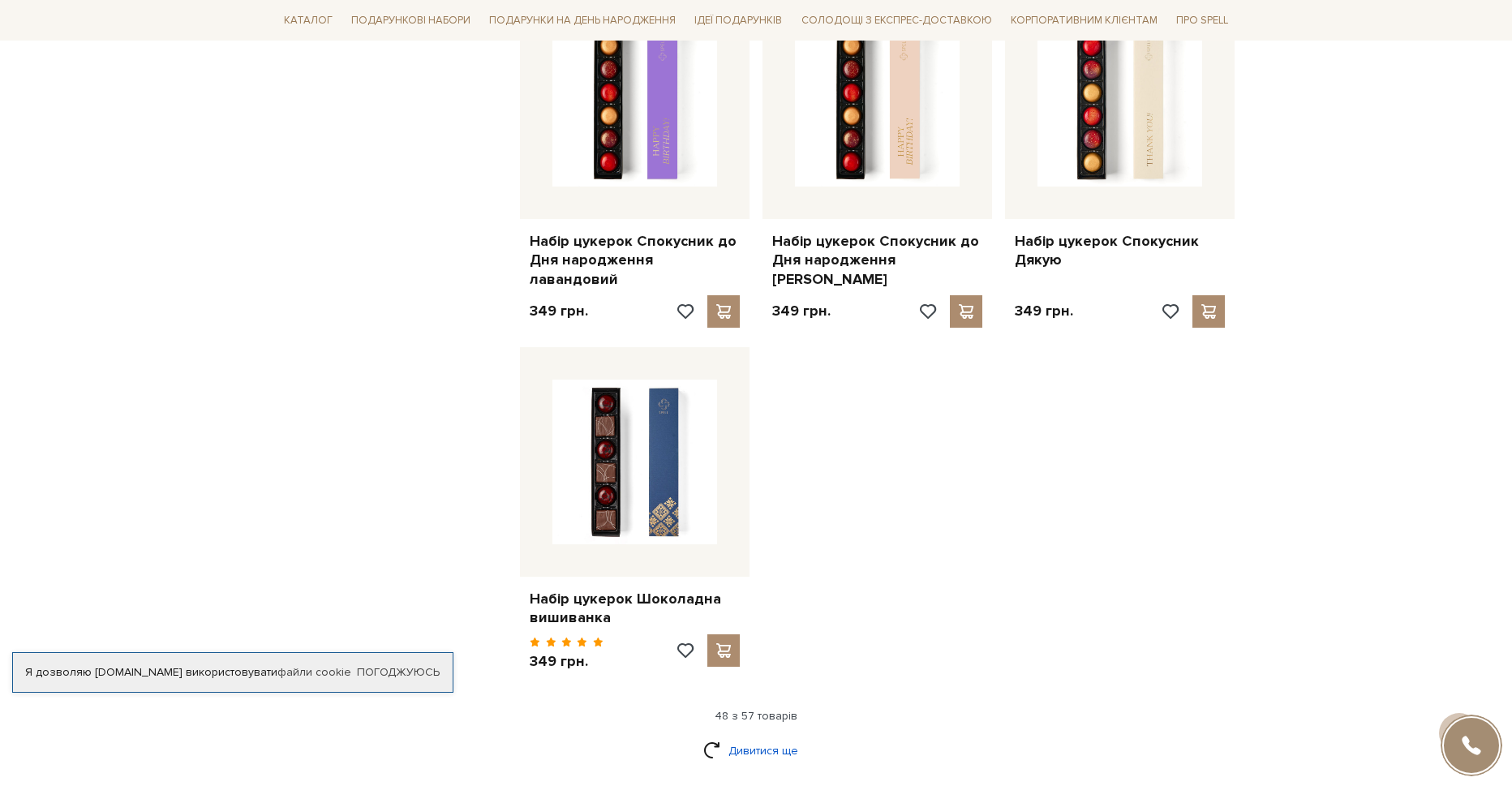
click at [725, 736] on link "Дивитися ще" at bounding box center [755, 751] width 105 height 29
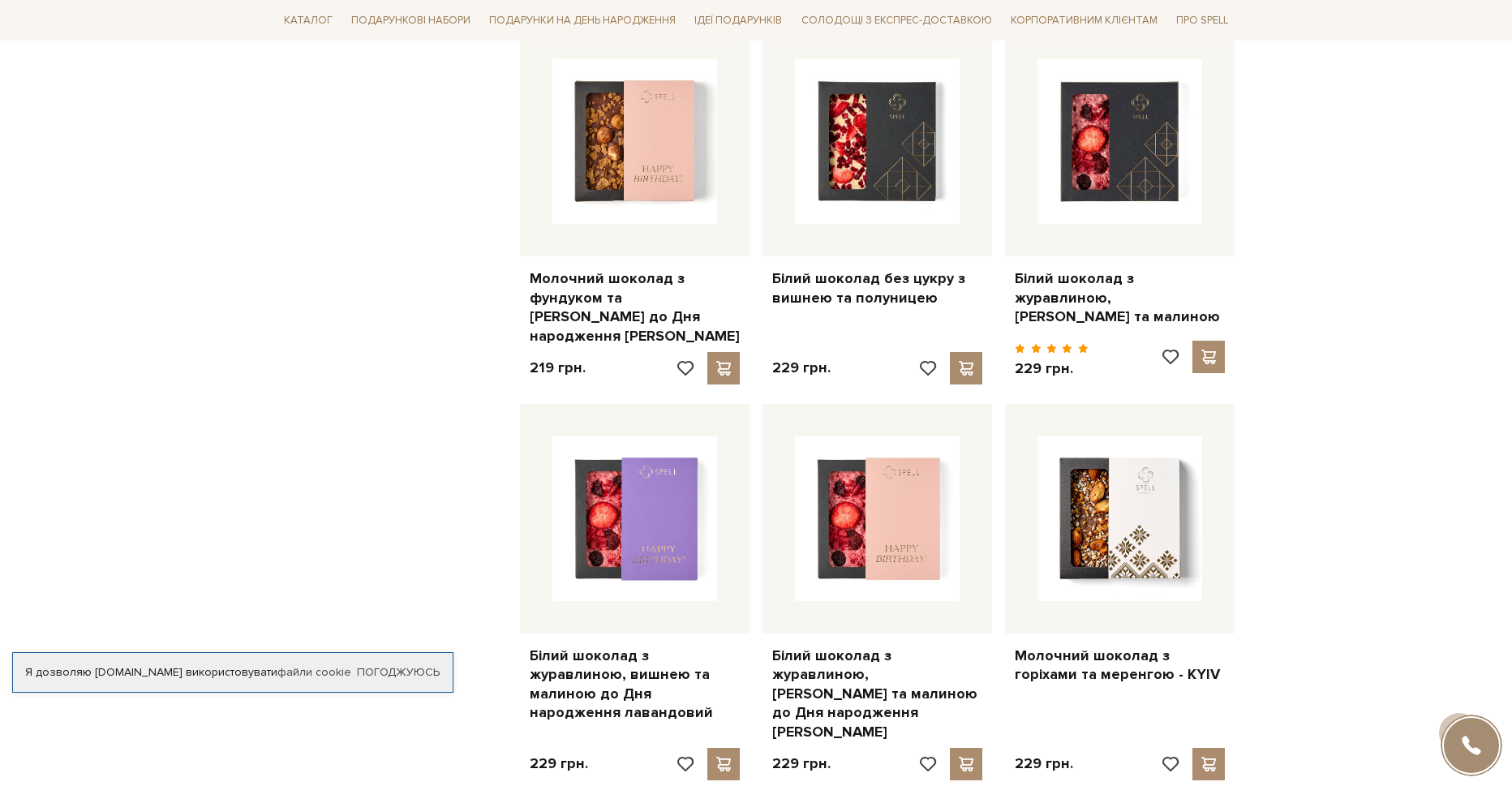
scroll to position [1135, 0]
